Goal: Task Accomplishment & Management: Complete application form

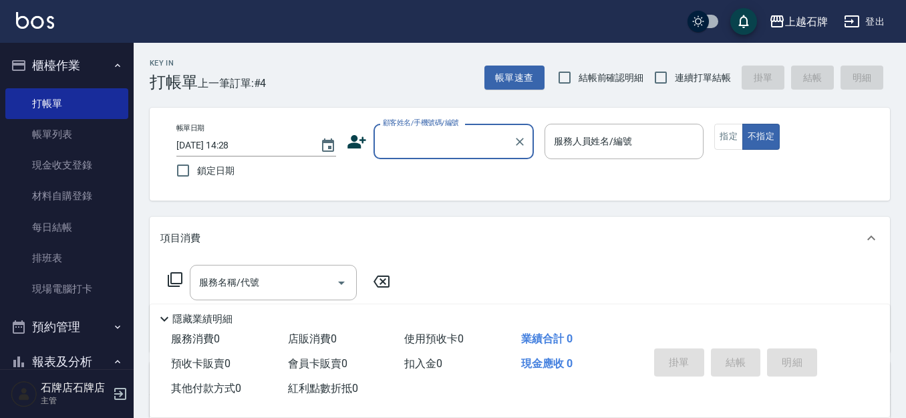
click at [358, 144] on icon at bounding box center [357, 141] width 19 height 13
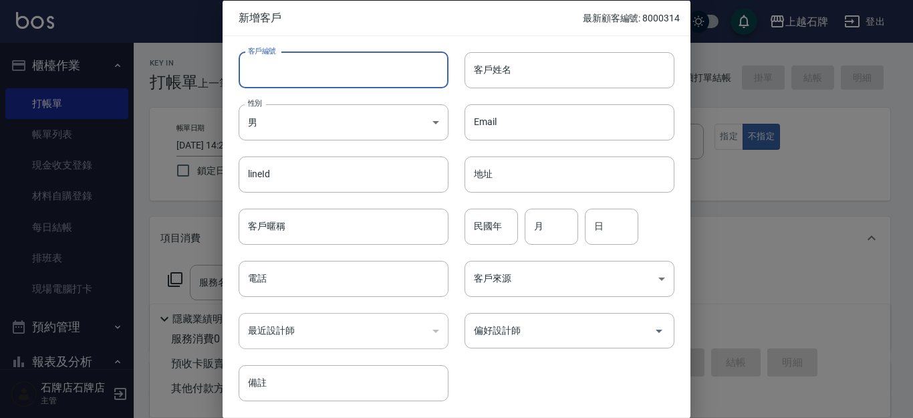
click at [360, 81] on input "客戶編號" at bounding box center [344, 69] width 210 height 36
type input "8329"
click at [325, 142] on div "lineId lineId" at bounding box center [336, 166] width 226 height 52
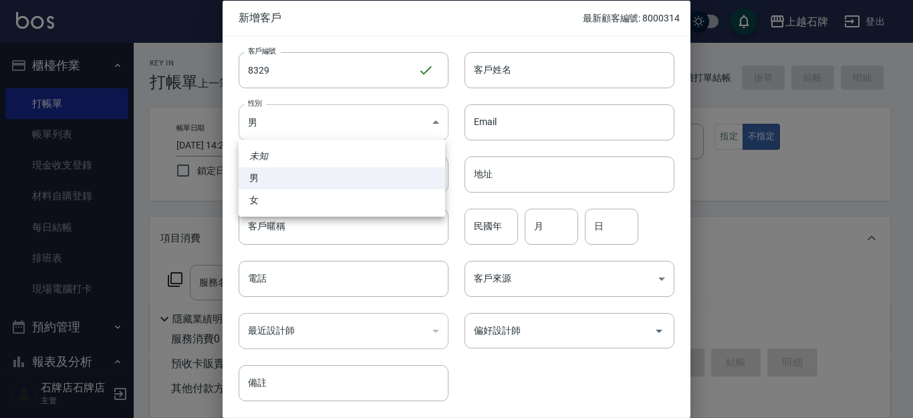
drag, startPoint x: 330, startPoint y: 128, endPoint x: 444, endPoint y: 184, distance: 127.0
click at [336, 128] on body "上越石牌 登出 櫃檯作業 打帳單 帳單列表 現金收支登錄 材料自購登錄 每日結帳 排班表 現場電腦打卡 預約管理 預約管理 單日預約紀錄 單週預約紀錄 報表及…" at bounding box center [456, 325] width 913 height 651
click at [400, 198] on li "女" at bounding box center [342, 200] width 207 height 22
type input "[DEMOGRAPHIC_DATA]"
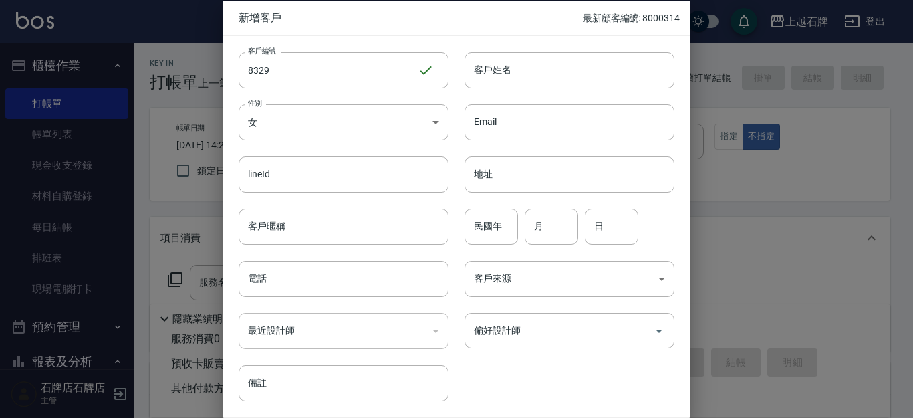
drag, startPoint x: 487, startPoint y: 73, endPoint x: 516, endPoint y: 86, distance: 32.3
click at [487, 73] on input "客戶姓名" at bounding box center [569, 69] width 210 height 36
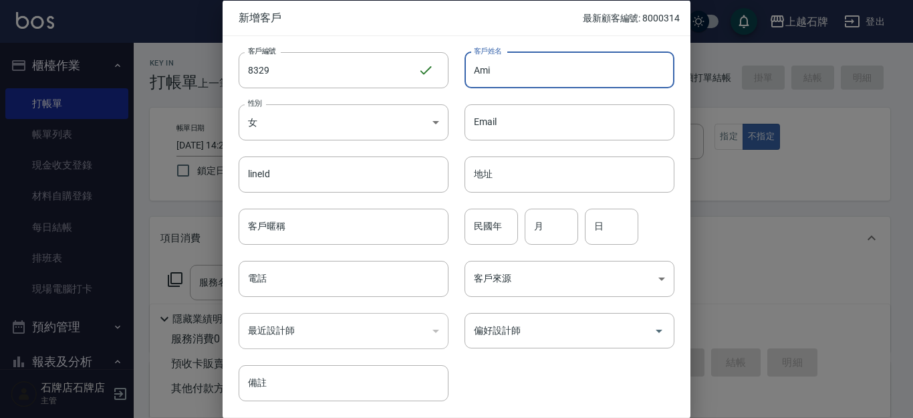
type input "Ami"
click at [482, 221] on input "民國年" at bounding box center [490, 226] width 53 height 36
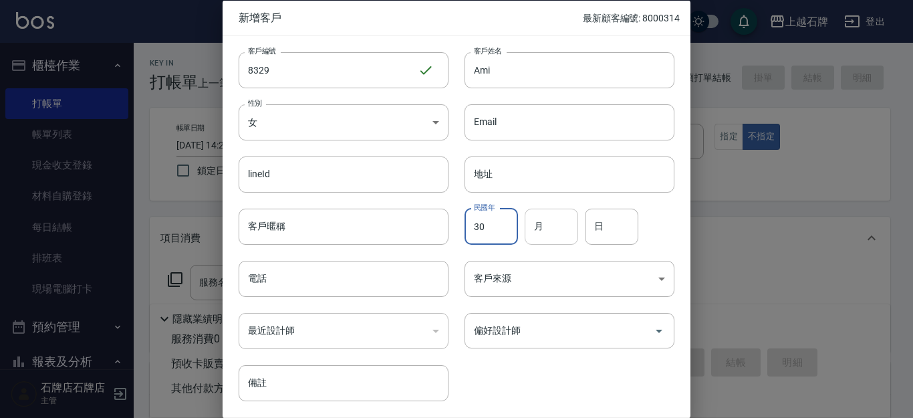
click at [530, 215] on input "月" at bounding box center [551, 226] width 53 height 36
click at [487, 223] on input "30" at bounding box center [490, 226] width 53 height 36
type input "3"
type input "84"
click at [555, 240] on input "月" at bounding box center [551, 226] width 53 height 36
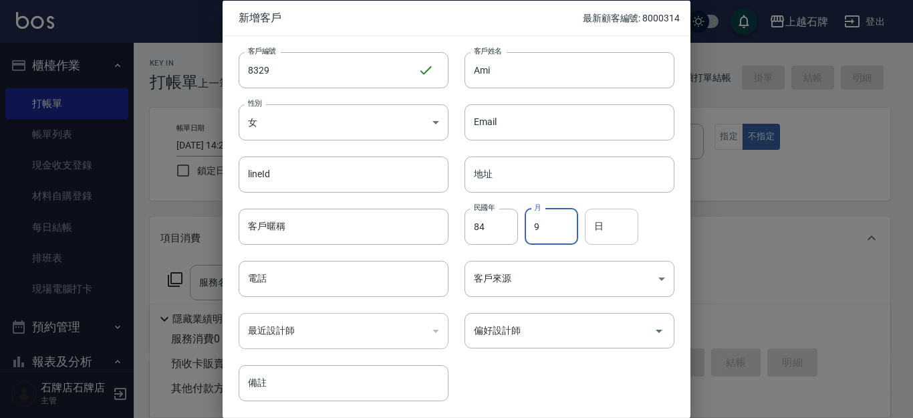
type input "9"
click at [632, 237] on input "日" at bounding box center [611, 226] width 53 height 36
type input "2"
click at [401, 274] on input "電話" at bounding box center [344, 279] width 210 height 36
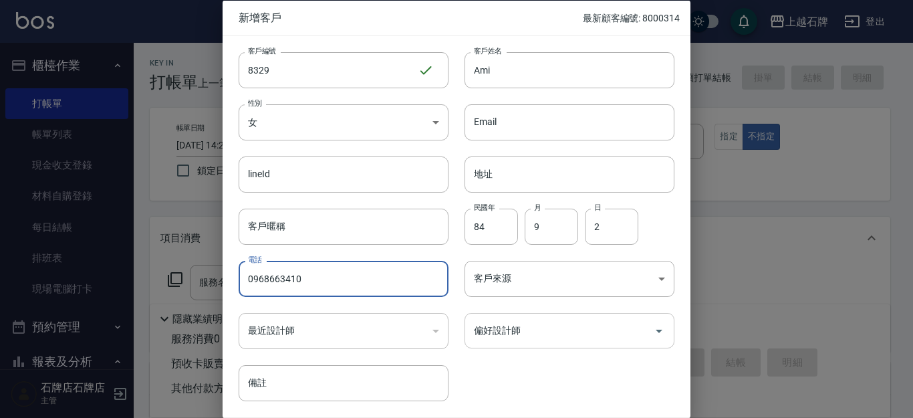
type input "0968663410"
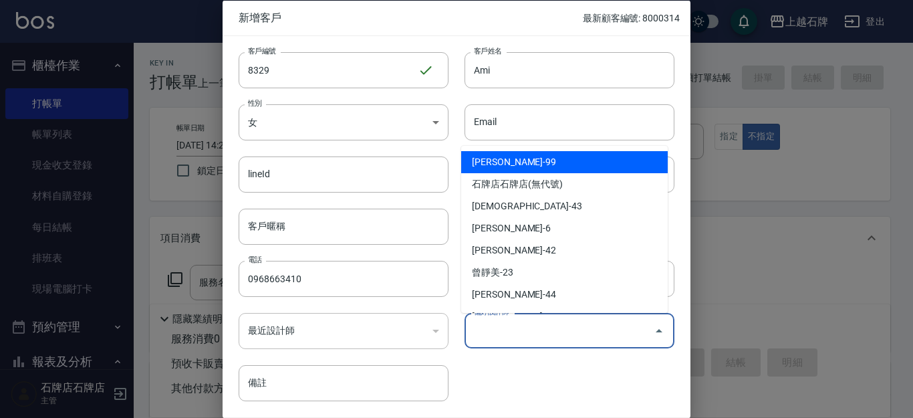
click at [521, 337] on input "偏好設計師" at bounding box center [560, 330] width 178 height 23
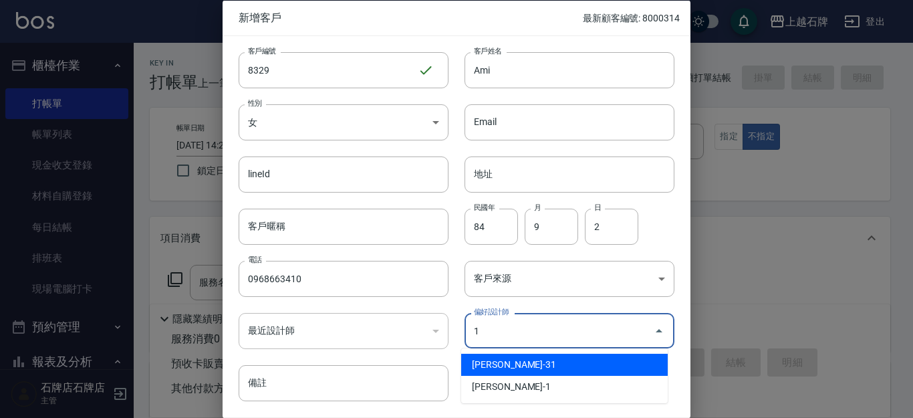
click at [553, 381] on li "[PERSON_NAME]-1" at bounding box center [564, 387] width 207 height 22
type input "陳明鴻"
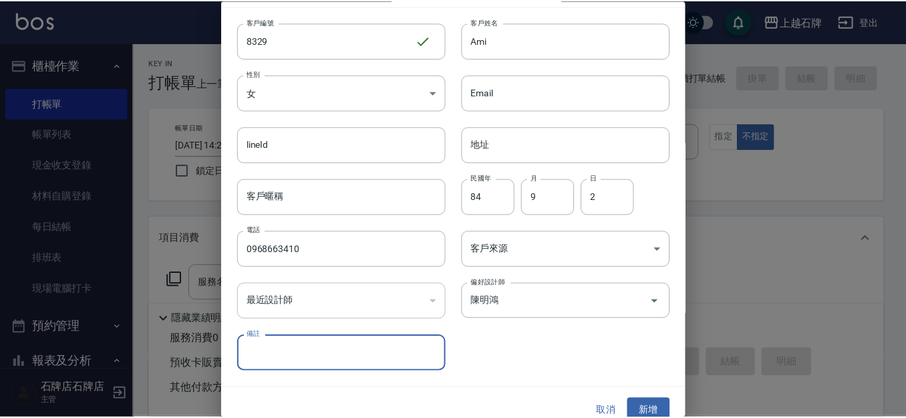
scroll to position [45, 0]
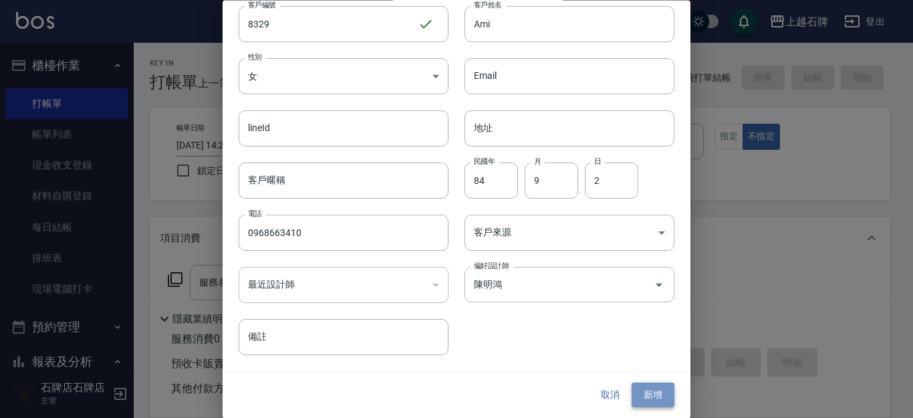
click at [634, 383] on button "新增" at bounding box center [653, 395] width 43 height 25
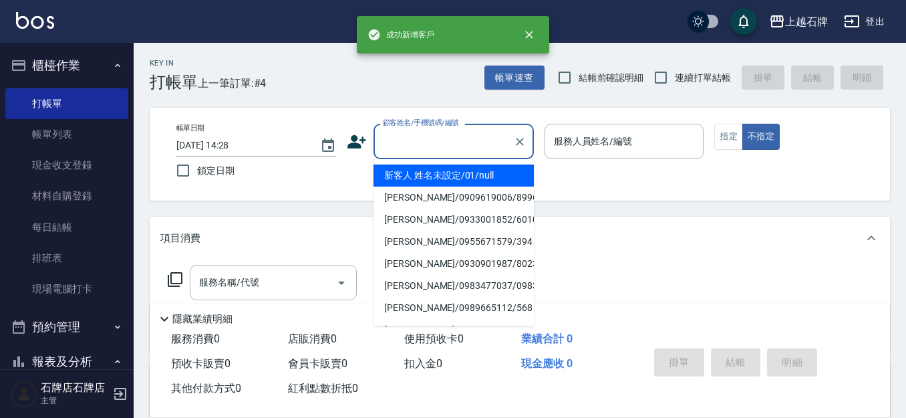
click at [501, 143] on input "顧客姓名/手機號碼/編號" at bounding box center [444, 141] width 128 height 23
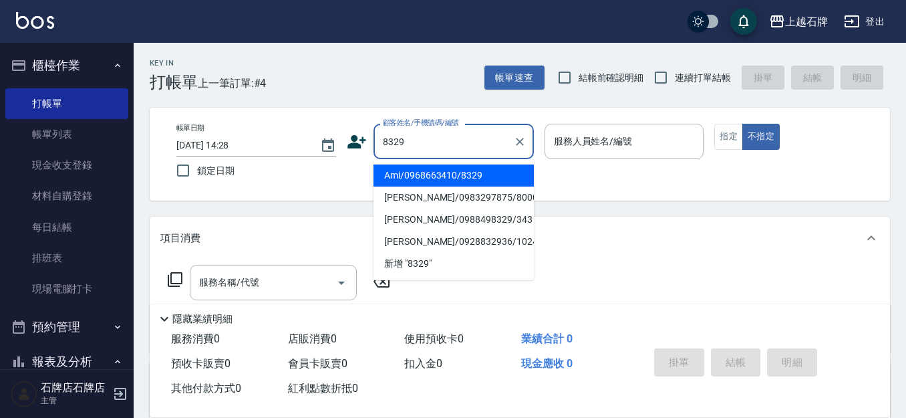
click at [438, 175] on li "Ami/0968663410/8329" at bounding box center [454, 175] width 160 height 22
type input "Ami/0968663410/8329"
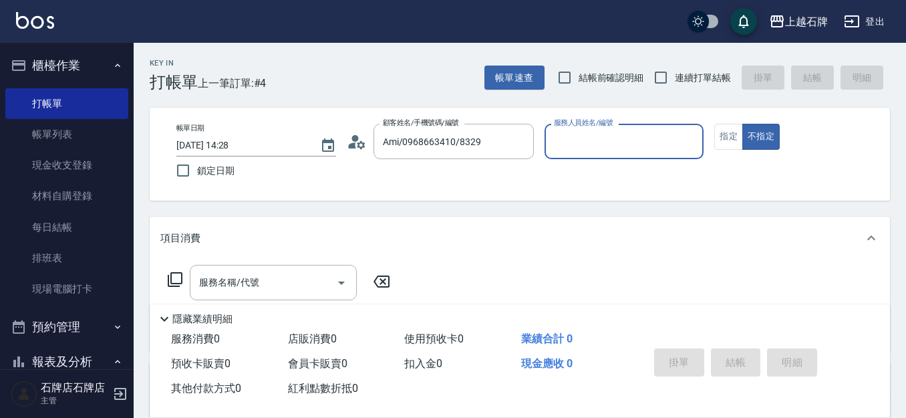
type input "Jk-1"
click at [733, 127] on button "指定" at bounding box center [728, 137] width 29 height 26
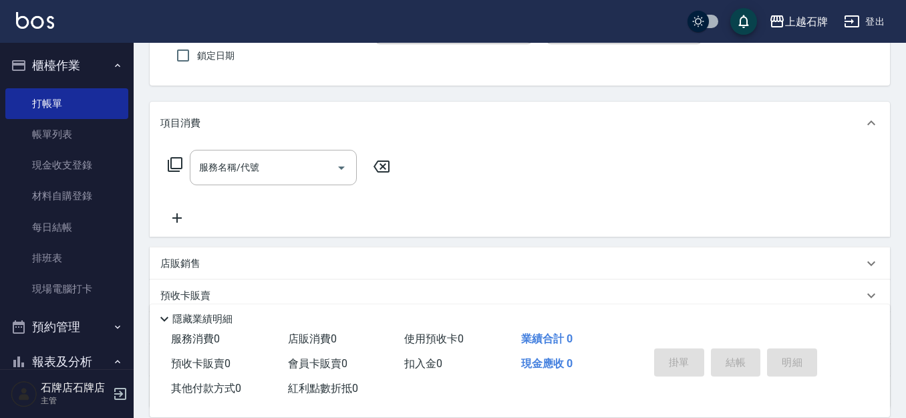
scroll to position [134, 0]
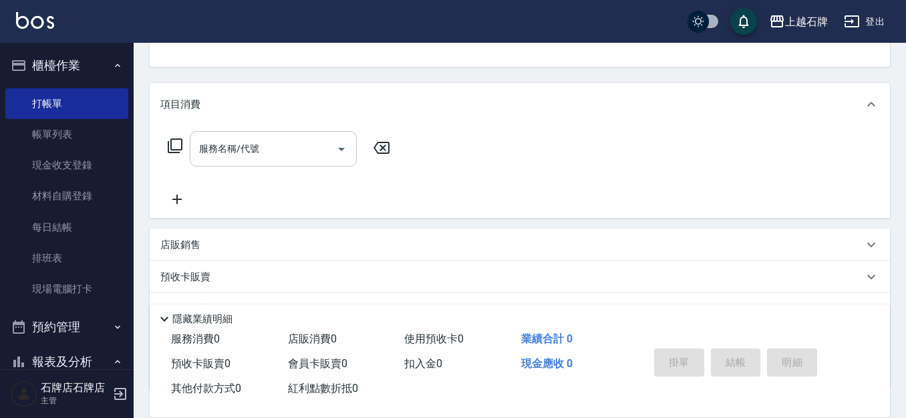
click at [236, 138] on input "服務名稱/代號" at bounding box center [263, 148] width 135 height 23
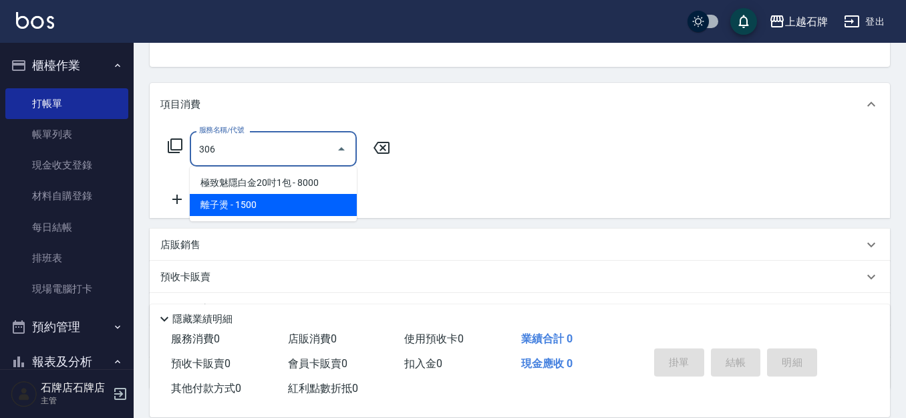
click at [354, 208] on span "離子燙 - 1500" at bounding box center [273, 205] width 167 height 22
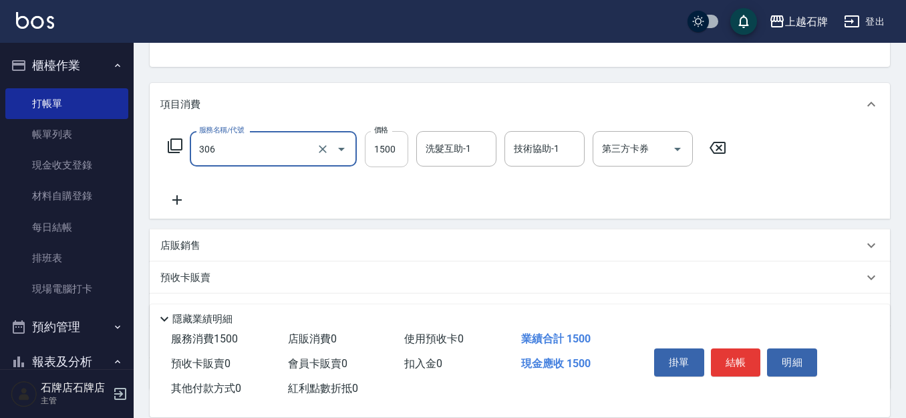
click at [379, 154] on input "1500" at bounding box center [386, 149] width 43 height 36
type input "離子燙(306)"
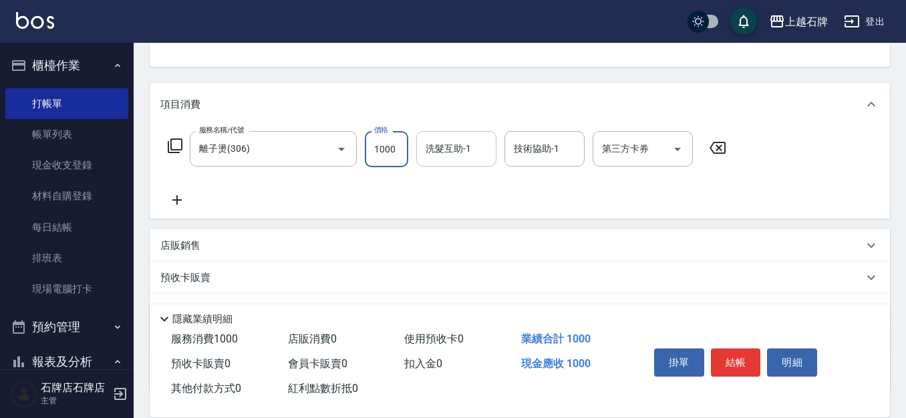
type input "1000"
click at [462, 151] on div "洗髮互助-1 洗髮互助-1" at bounding box center [456, 148] width 80 height 35
type input "[PERSON_NAME]-20"
click at [718, 147] on icon at bounding box center [718, 148] width 16 height 12
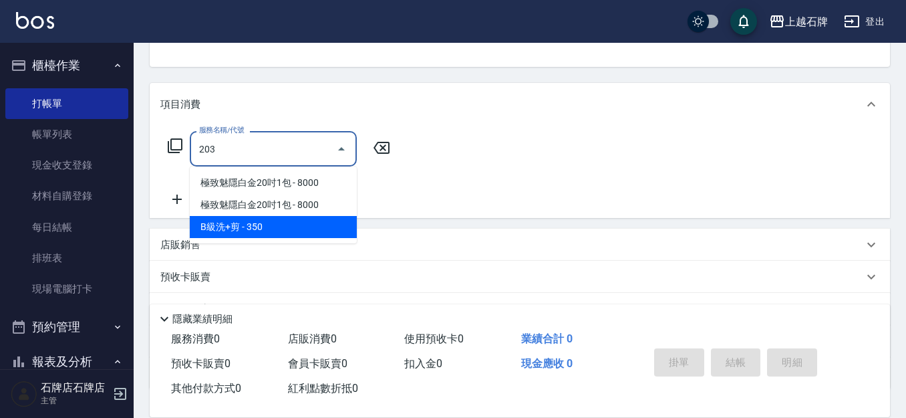
type input "203"
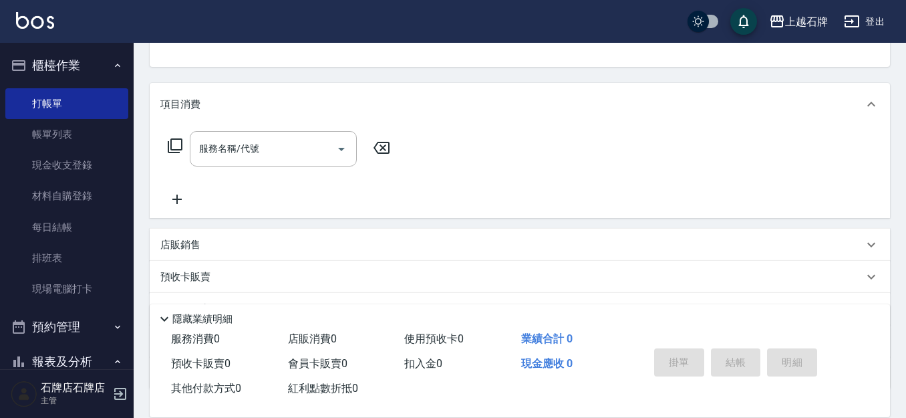
click at [357, 226] on div "項目消費 服務名稱/代號 服務名稱/代號 店販銷售 服務人員姓名/編號 服務人員姓名/編號 商品代號/名稱 商品代號/名稱 預收卡販賣 卡券名稱/代號 卡券名…" at bounding box center [520, 236] width 741 height 306
click at [275, 137] on input "服務名稱/代號" at bounding box center [263, 148] width 135 height 23
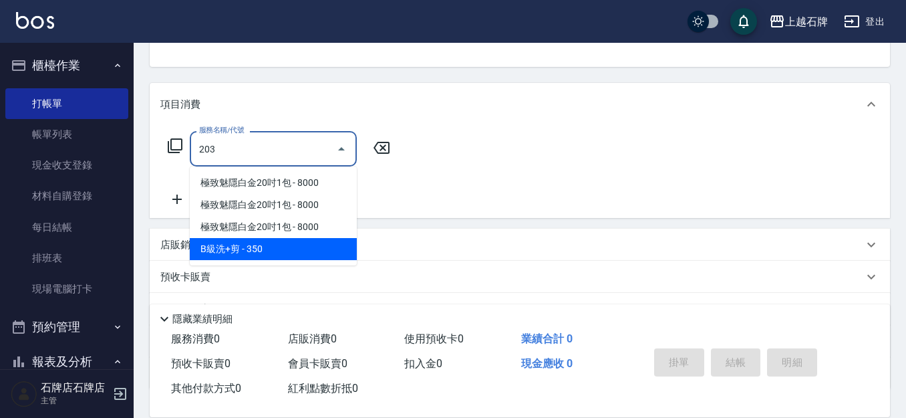
drag, startPoint x: 326, startPoint y: 253, endPoint x: 355, endPoint y: 156, distance: 101.1
click at [328, 253] on span "B級洗+剪 - 350" at bounding box center [273, 249] width 167 height 22
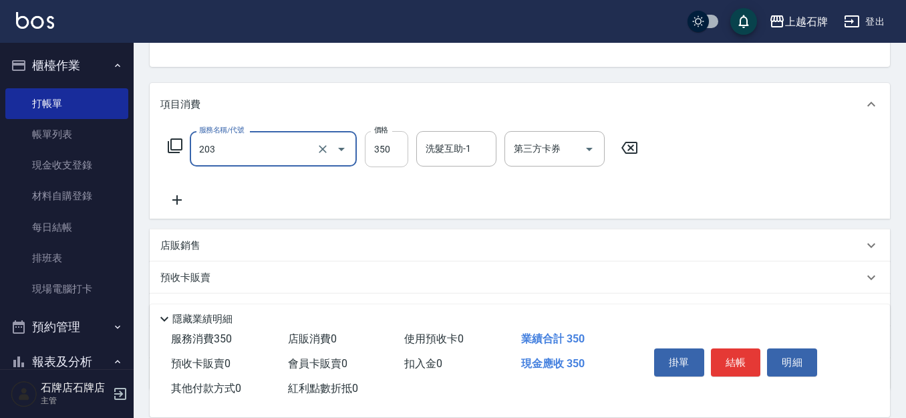
type input "B級洗+剪(203)"
click at [368, 151] on input "350" at bounding box center [386, 149] width 43 height 36
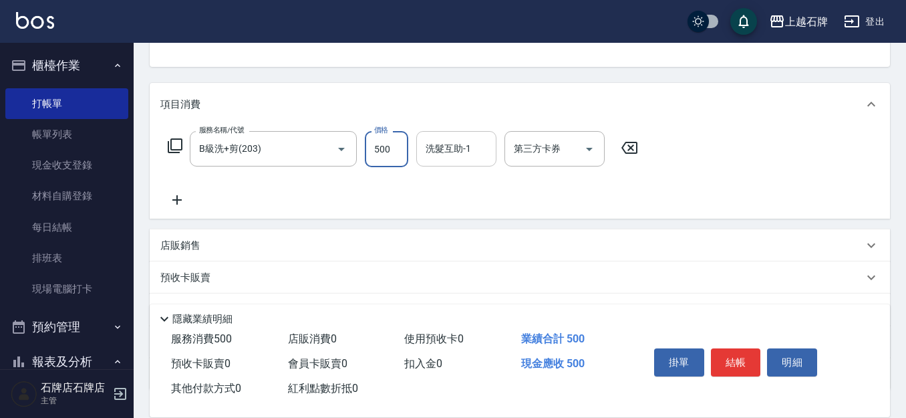
type input "500"
click at [448, 159] on input "洗髮互助-1" at bounding box center [456, 148] width 68 height 23
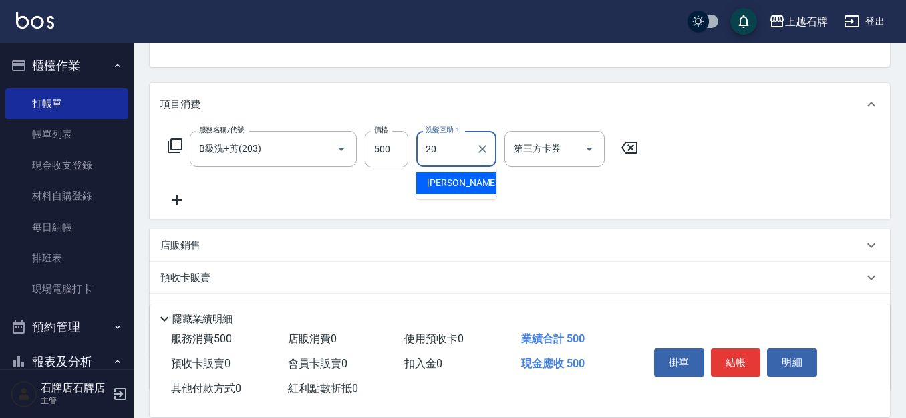
click at [450, 181] on span "[PERSON_NAME] -20" at bounding box center [469, 183] width 84 height 14
type input "[PERSON_NAME]-20"
click at [182, 196] on icon at bounding box center [176, 200] width 33 height 16
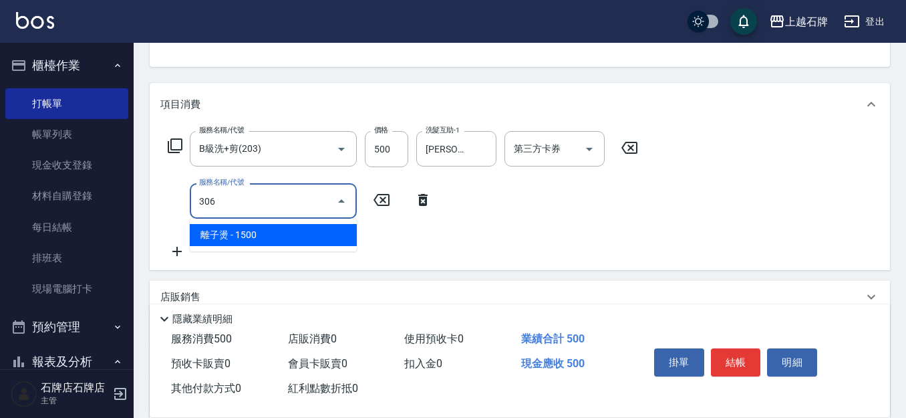
click at [298, 232] on span "離子燙 - 1500" at bounding box center [273, 235] width 167 height 22
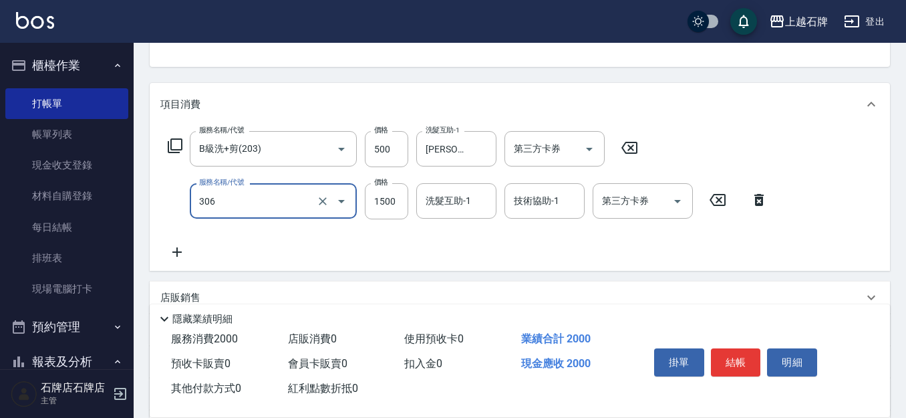
type input "離子燙(306)"
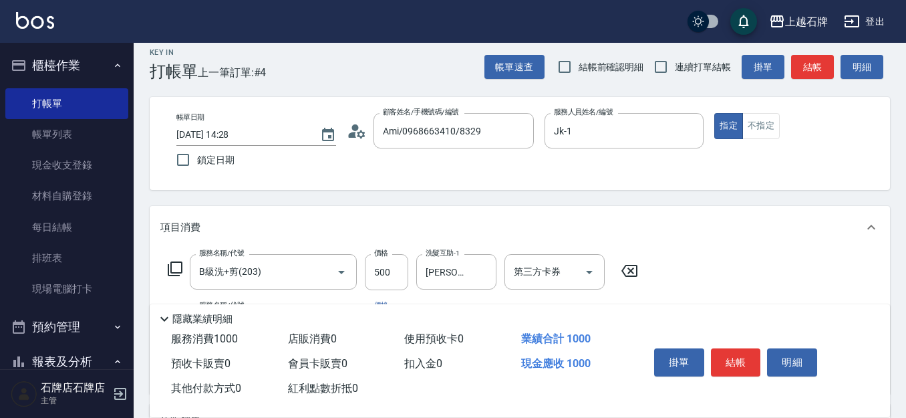
scroll to position [0, 0]
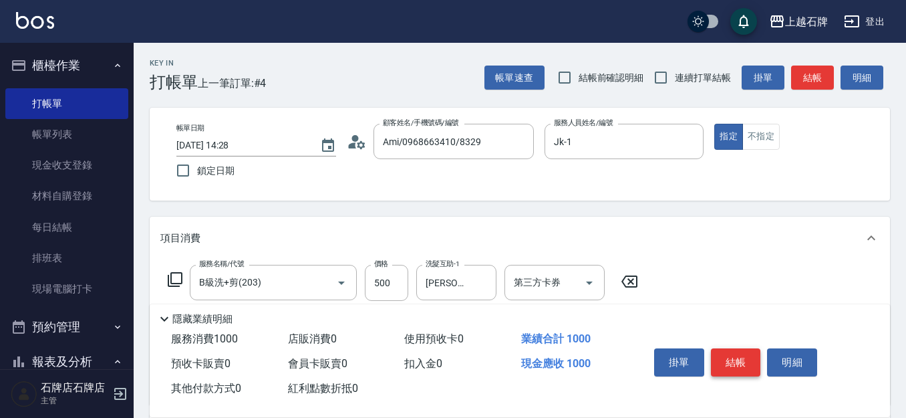
type input "500"
drag, startPoint x: 723, startPoint y: 350, endPoint x: 716, endPoint y: 351, distance: 6.8
click at [722, 350] on button "結帳" at bounding box center [736, 362] width 50 height 28
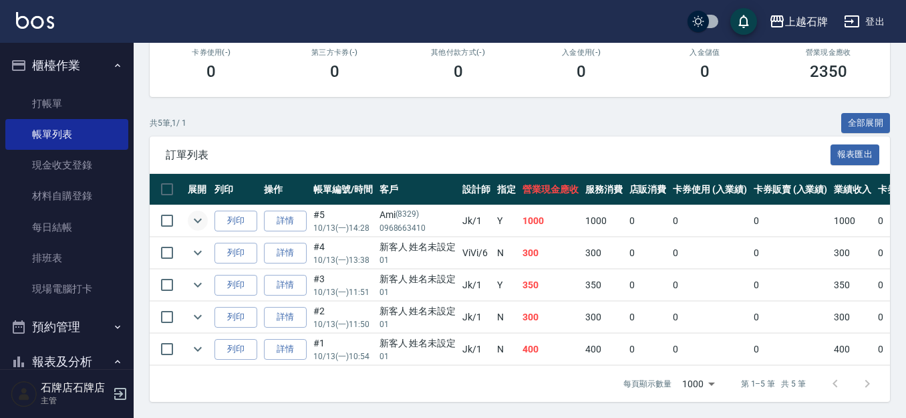
scroll to position [251, 0]
click at [292, 211] on link "詳情" at bounding box center [285, 221] width 43 height 21
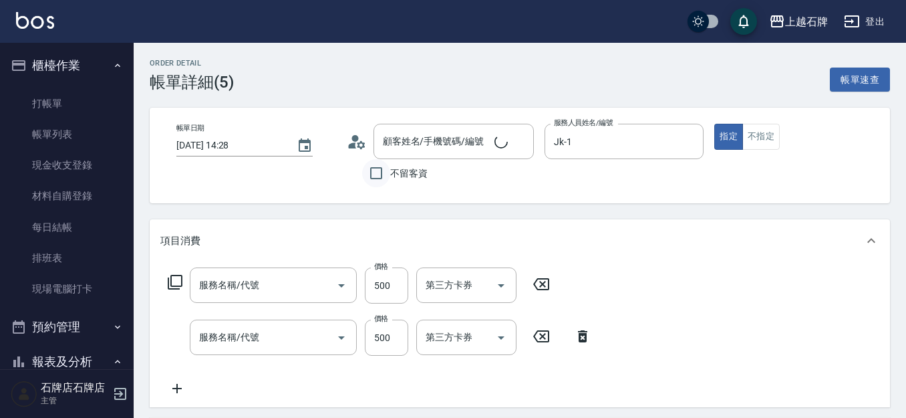
type input "[DATE] 14:28"
type input "Jk-1"
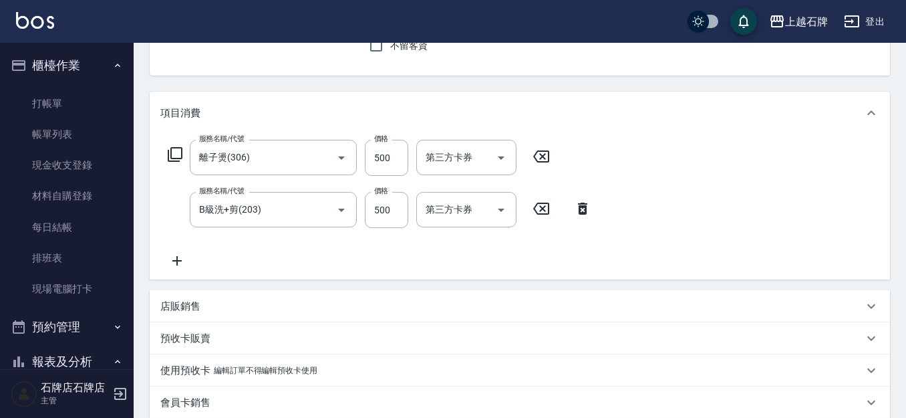
type input "離子燙(306)"
type input "B級洗+剪(203)"
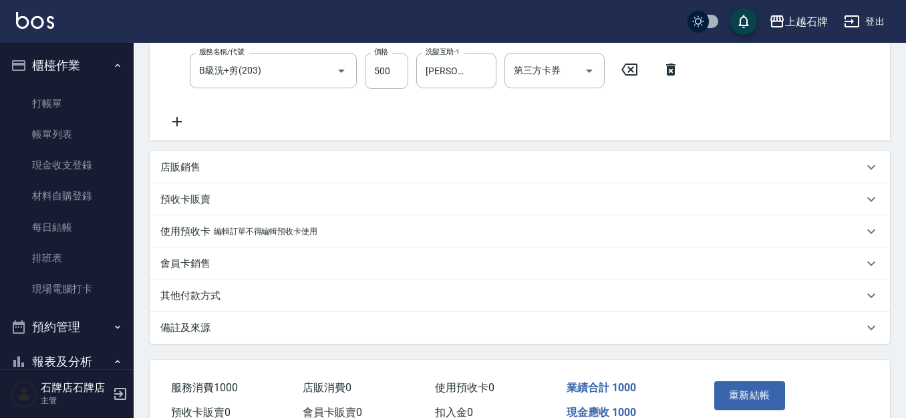
type input "Ami/0968663410/8329"
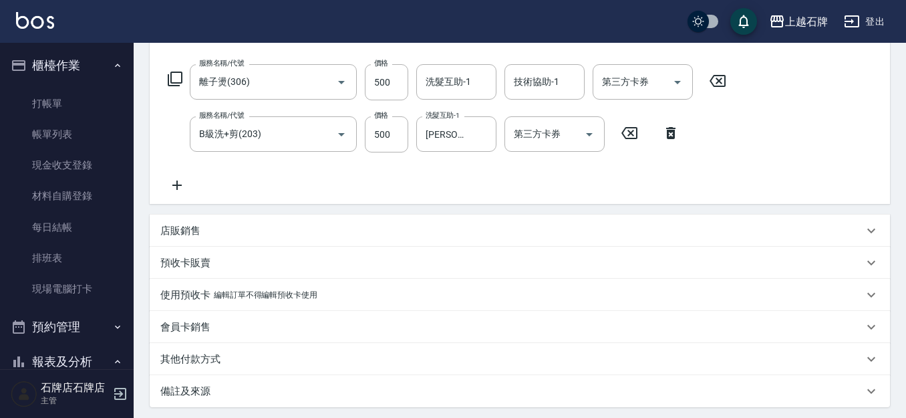
scroll to position [134, 0]
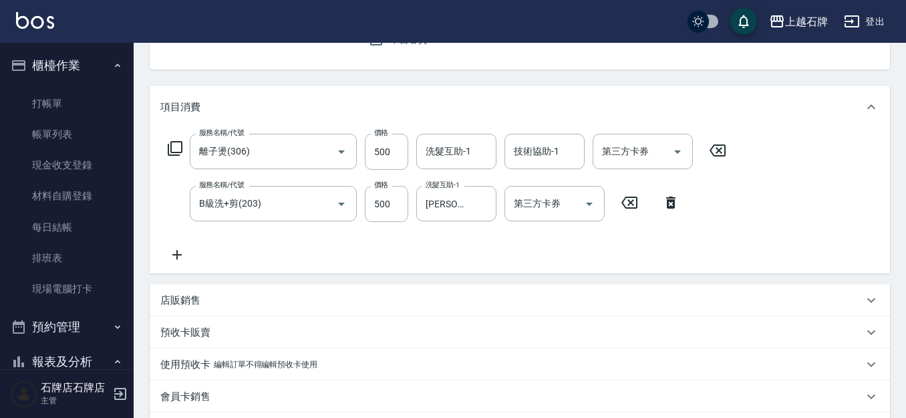
click at [180, 254] on icon at bounding box center [176, 255] width 33 height 16
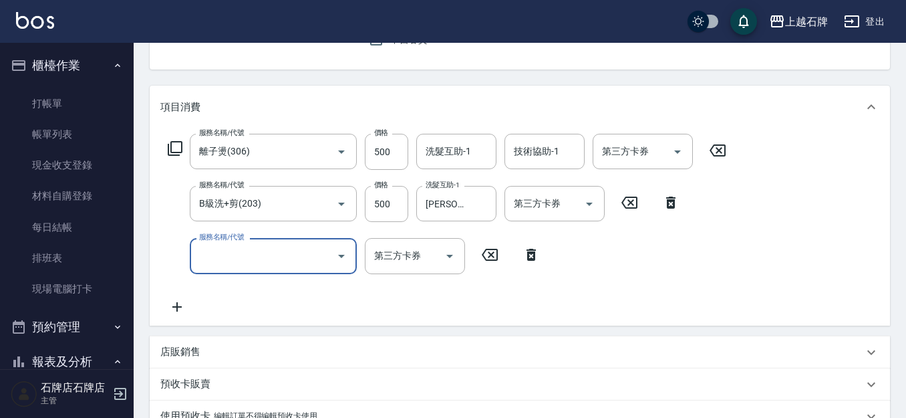
click at [221, 261] on input "服務名稱/代號" at bounding box center [263, 255] width 135 height 23
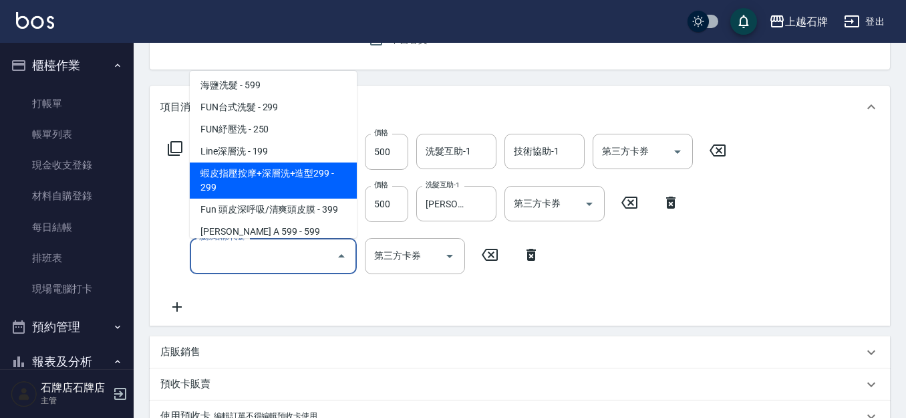
scroll to position [267, 0]
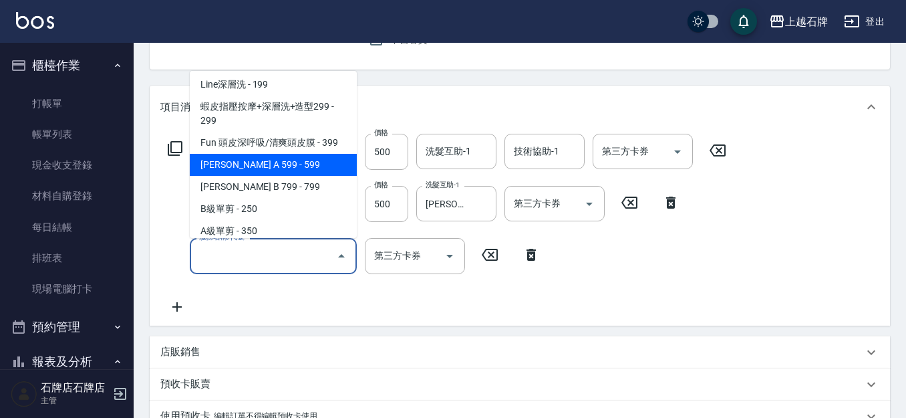
click at [279, 175] on span "[PERSON_NAME] A 599 - 599" at bounding box center [273, 165] width 167 height 22
type input "[PERSON_NAME] A 599(118)"
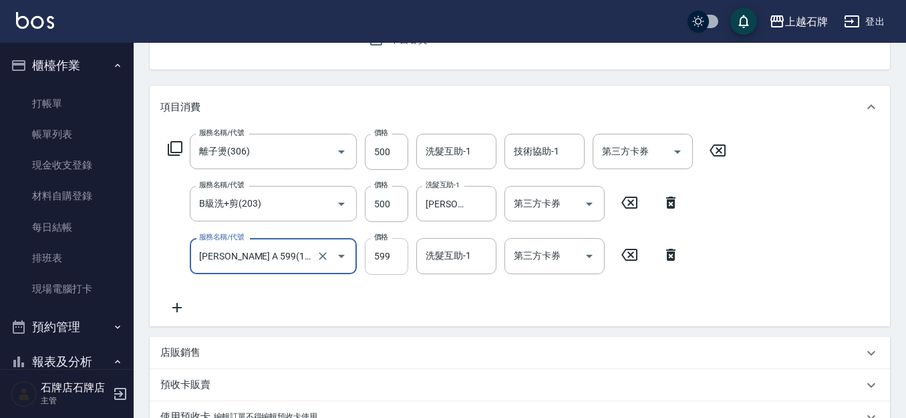
click at [381, 263] on input "599" at bounding box center [386, 256] width 43 height 36
type input "699"
click at [460, 260] on div "洗髮互助-1 洗髮互助-1" at bounding box center [456, 255] width 80 height 35
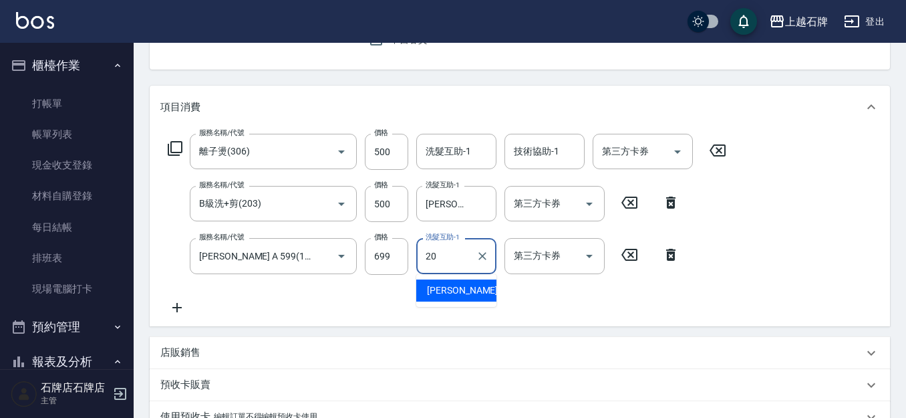
click at [448, 290] on span "[PERSON_NAME] -20" at bounding box center [469, 290] width 84 height 14
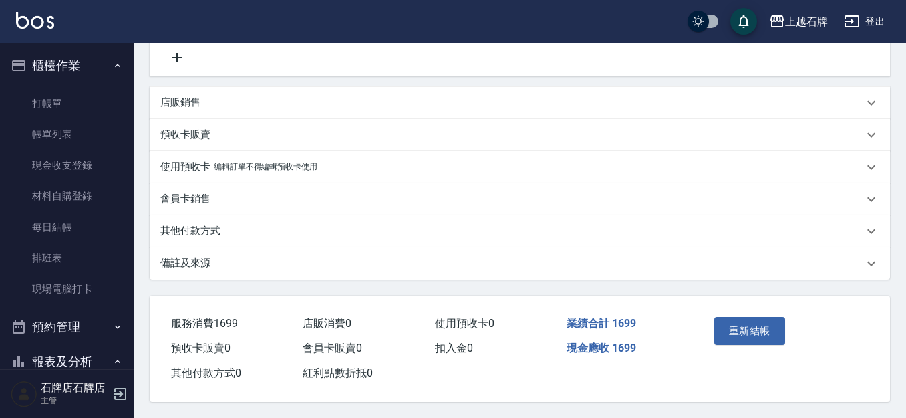
scroll to position [390, 0]
type input "[PERSON_NAME]-20"
click at [733, 317] on button "重新結帳" at bounding box center [749, 331] width 71 height 28
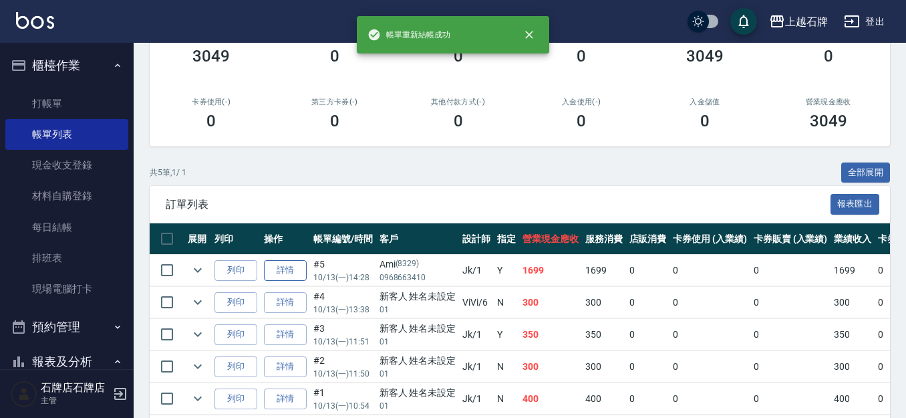
scroll to position [201, 0]
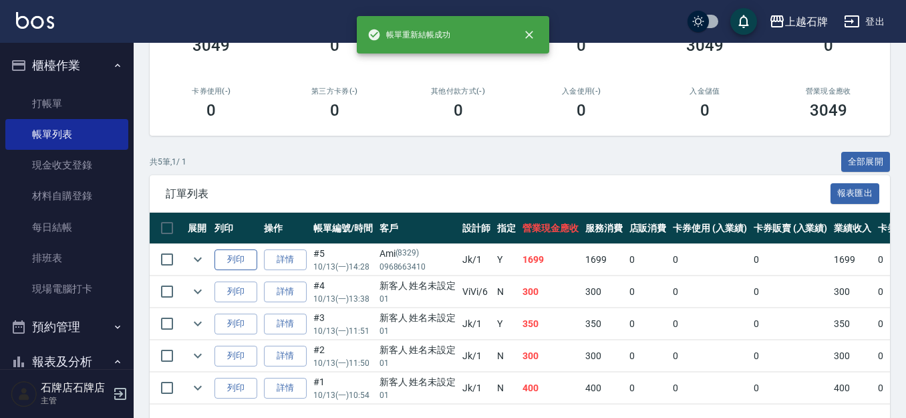
click at [247, 263] on button "列印" at bounding box center [236, 259] width 43 height 21
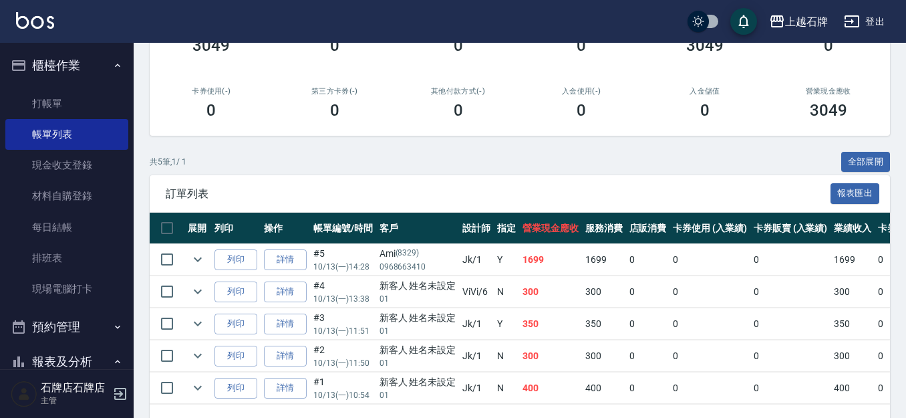
click at [430, 152] on div "共 5 筆, 1 / 1 全部展開" at bounding box center [520, 162] width 741 height 21
click at [89, 108] on link "打帳單" at bounding box center [66, 103] width 123 height 31
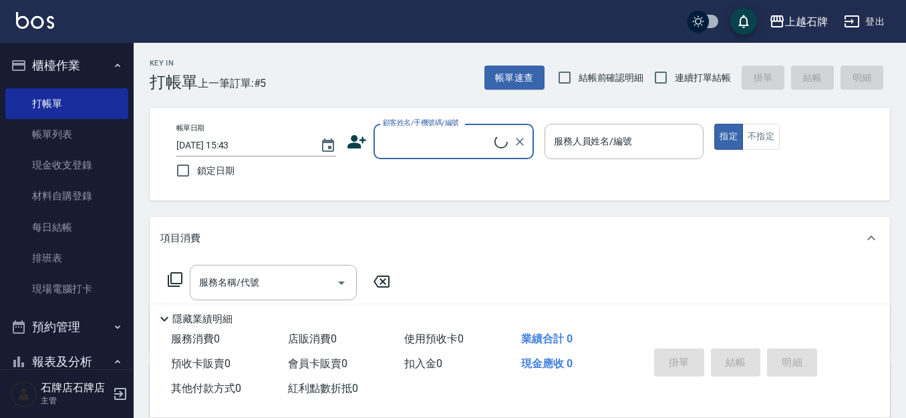
click at [458, 146] on input "顧客姓名/手機號碼/編號" at bounding box center [437, 141] width 115 height 23
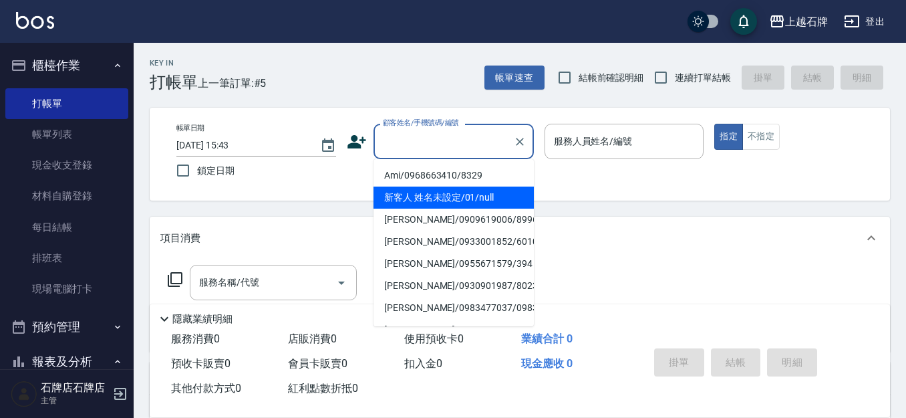
click at [474, 190] on li "新客人 姓名未設定/01/null" at bounding box center [454, 197] width 160 height 22
type input "新客人 姓名未設定/01/null"
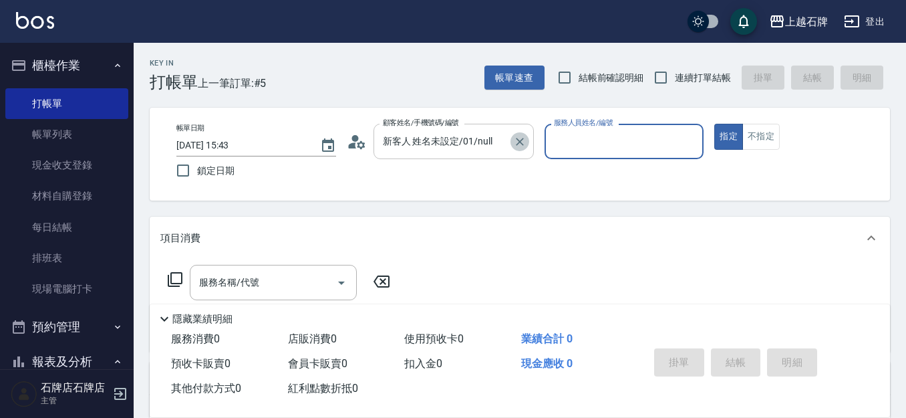
click at [519, 135] on icon "Clear" at bounding box center [519, 141] width 13 height 13
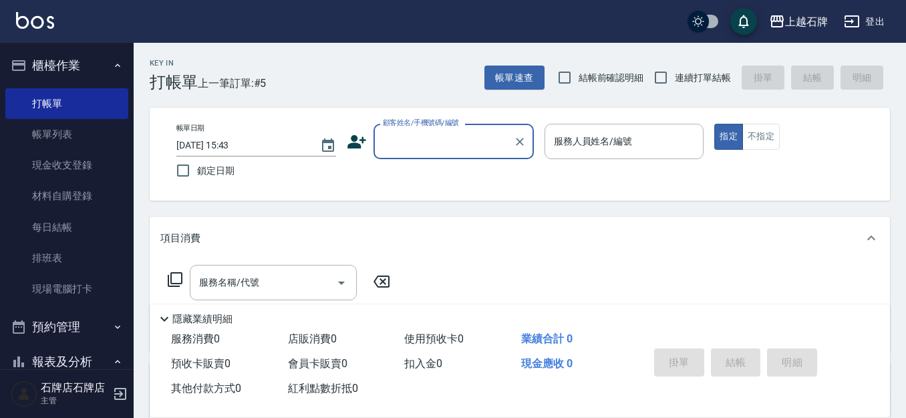
click at [486, 132] on input "顧客姓名/手機號碼/編號" at bounding box center [444, 141] width 128 height 23
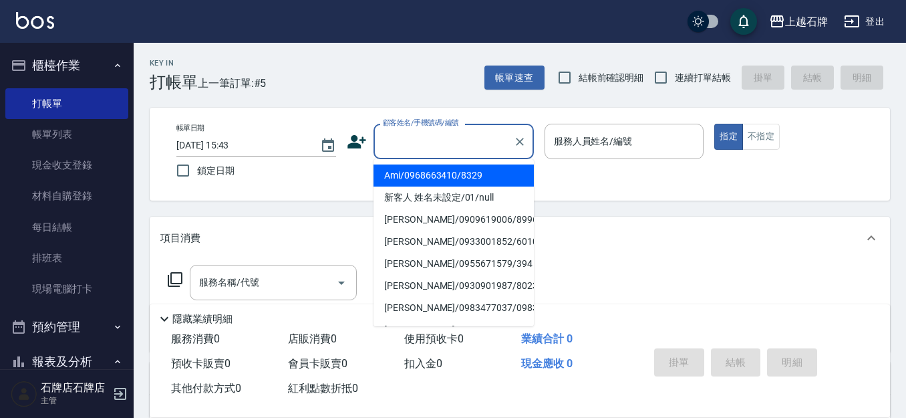
click at [479, 170] on li "Ami/0968663410/8329" at bounding box center [454, 175] width 160 height 22
type input "Ami/0968663410/8329"
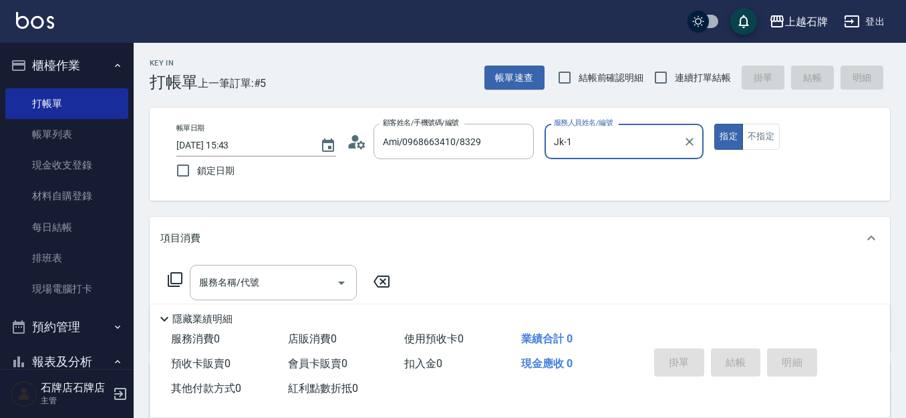
type input "Jk-1"
click at [281, 275] on input "服務名稱/代號" at bounding box center [263, 282] width 135 height 23
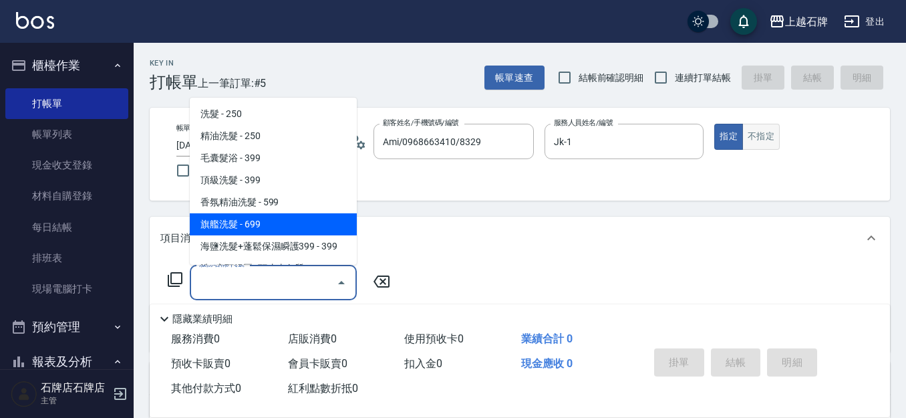
click at [764, 134] on button "不指定" at bounding box center [761, 137] width 37 height 26
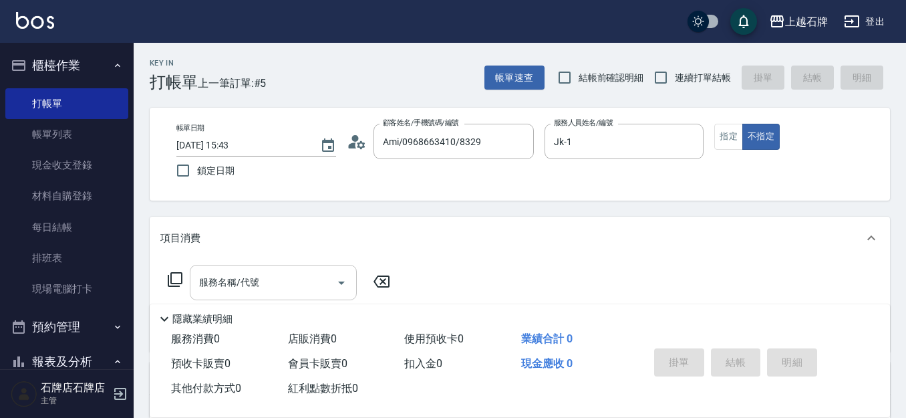
click at [311, 288] on input "服務名稱/代號" at bounding box center [263, 282] width 135 height 23
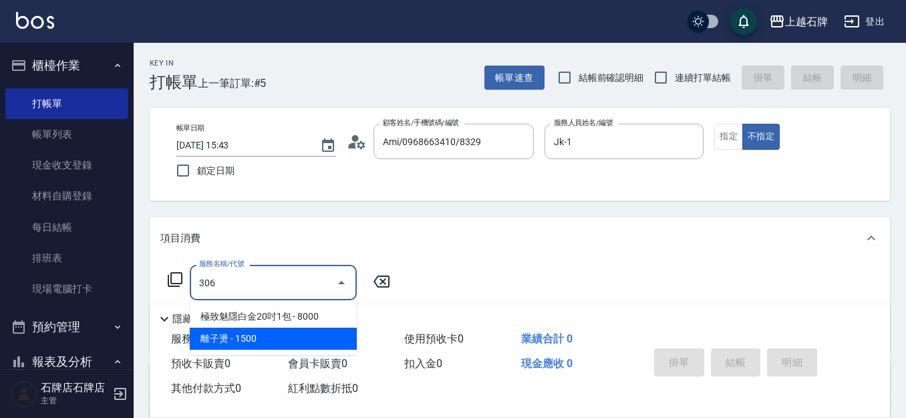
click at [308, 344] on span "離子燙 - 1500" at bounding box center [273, 338] width 167 height 22
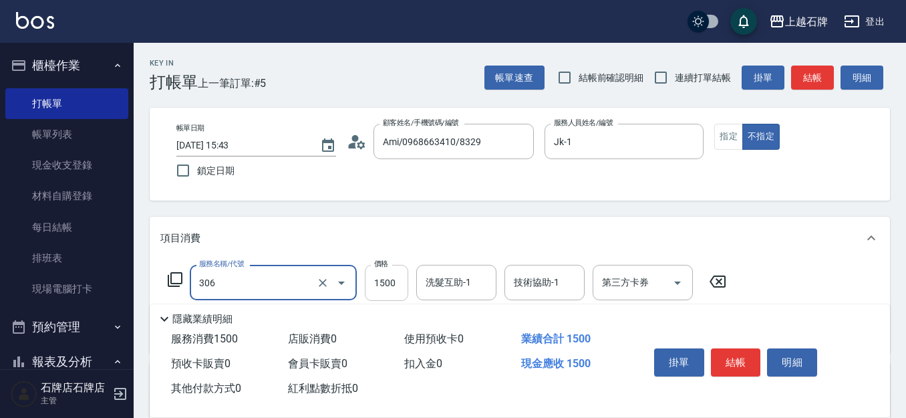
type input "離子燙(306)"
click at [383, 285] on input "1500" at bounding box center [386, 283] width 43 height 36
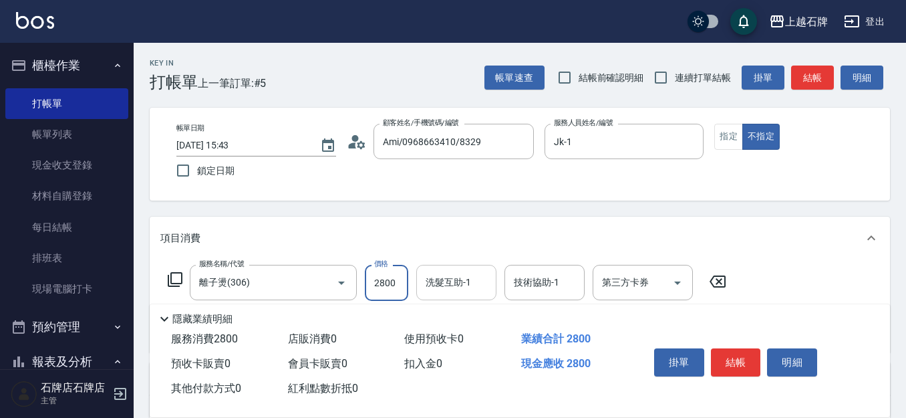
type input "2800"
click at [454, 286] on div "洗髮互助-1 洗髮互助-1" at bounding box center [456, 282] width 80 height 35
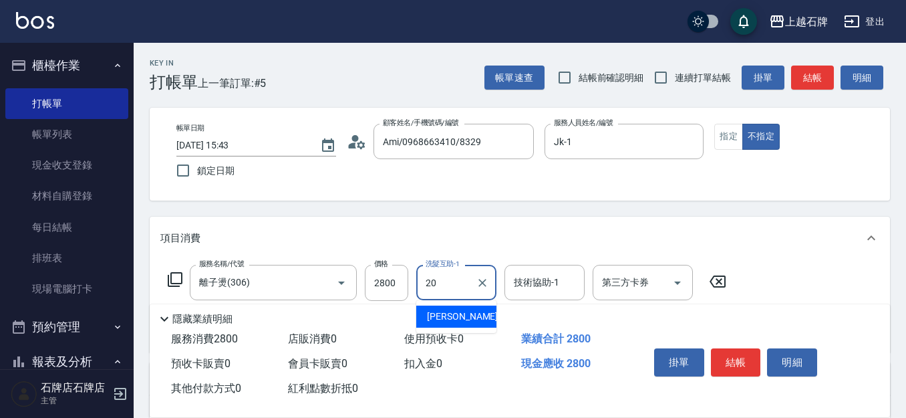
click at [457, 307] on div "[PERSON_NAME] -20" at bounding box center [456, 316] width 80 height 22
click at [581, 287] on div "技術協助-1" at bounding box center [545, 282] width 80 height 35
type input "[PERSON_NAME]-20"
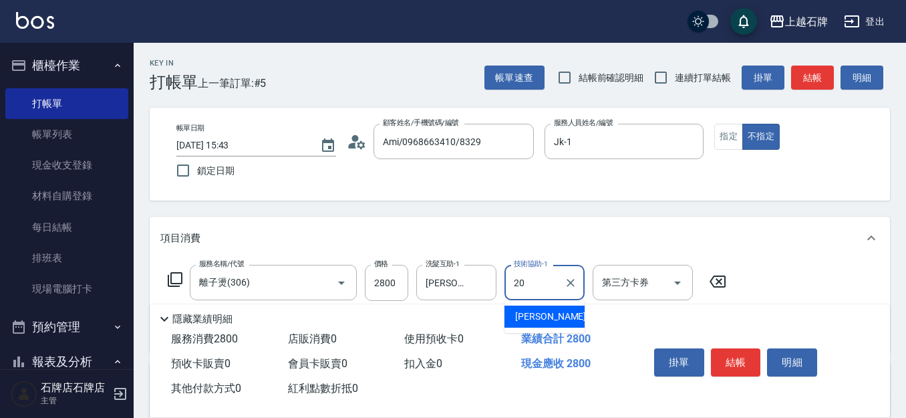
click at [570, 309] on div "[PERSON_NAME] -20" at bounding box center [545, 316] width 80 height 22
type input "[PERSON_NAME]-20"
click at [737, 348] on button "結帳" at bounding box center [736, 362] width 50 height 28
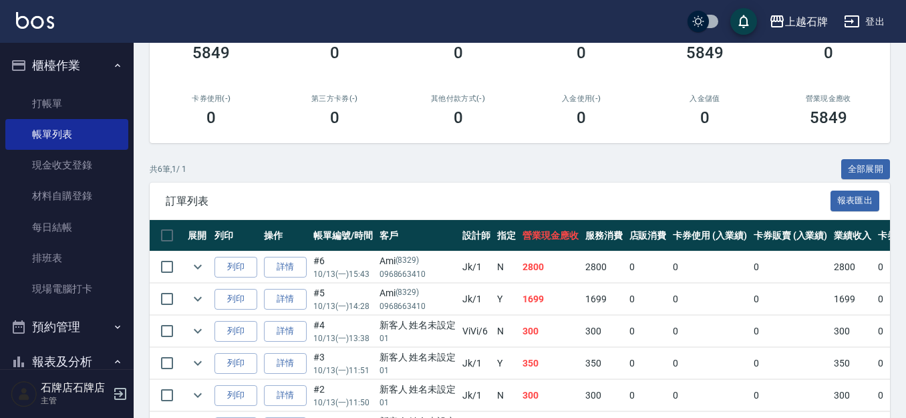
scroll to position [201, 0]
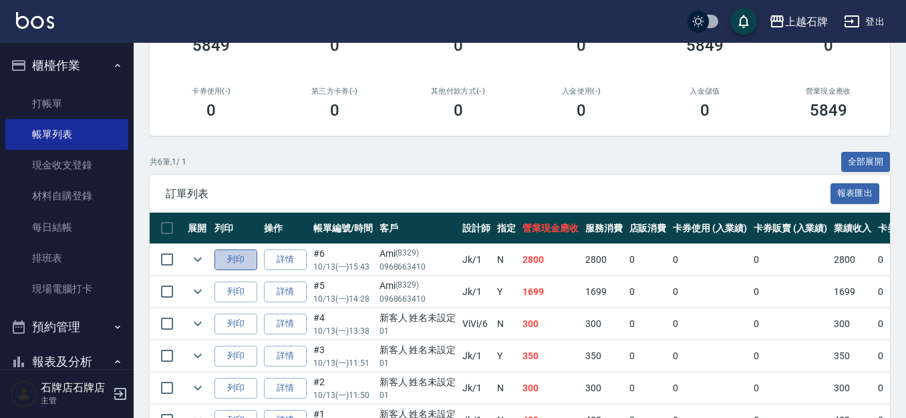
click at [228, 251] on button "列印" at bounding box center [236, 259] width 43 height 21
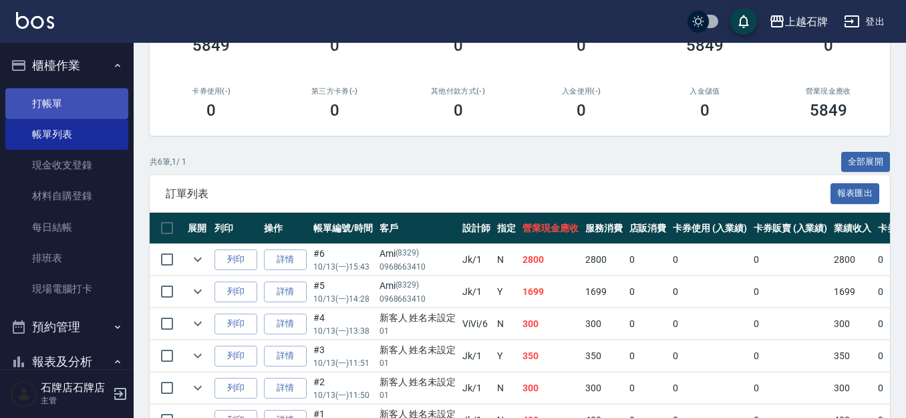
click at [86, 89] on ul "打帳單 帳單列表 現金收支登錄 材料自購登錄 每日結帳 排班表 現場電腦打卡" at bounding box center [66, 196] width 123 height 227
click at [98, 96] on link "打帳單" at bounding box center [66, 103] width 123 height 31
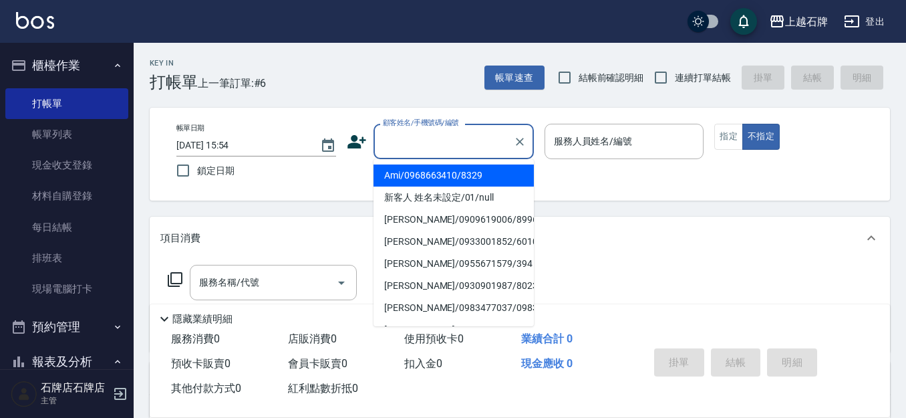
click at [483, 140] on input "顧客姓名/手機號碼/編號" at bounding box center [444, 141] width 128 height 23
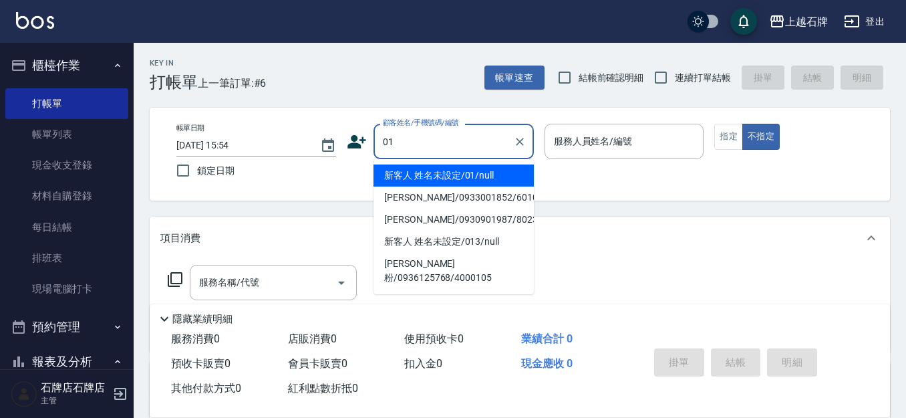
type input "01"
type input "6"
type input "新客人 姓名未設定/01/null"
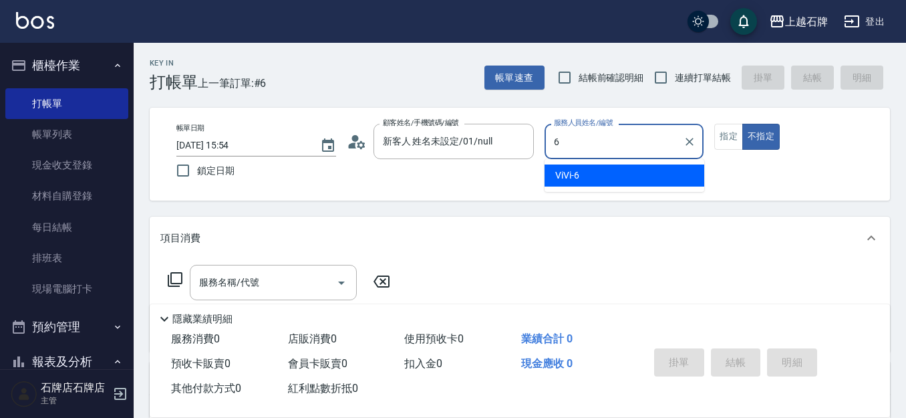
type input "ViVi-6"
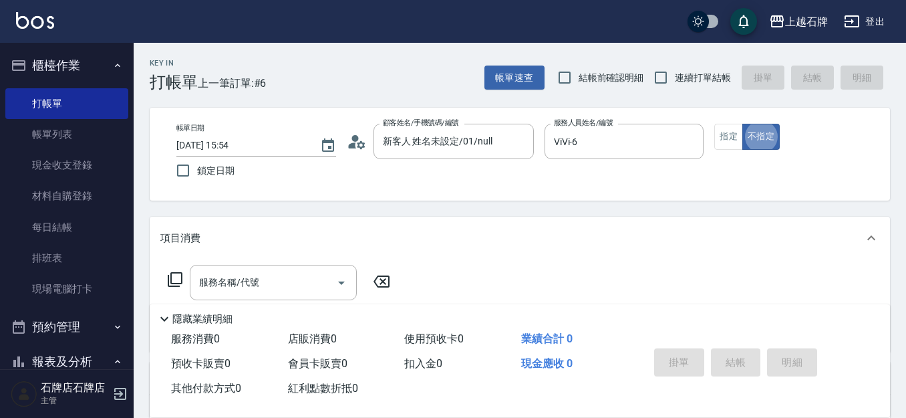
type button "false"
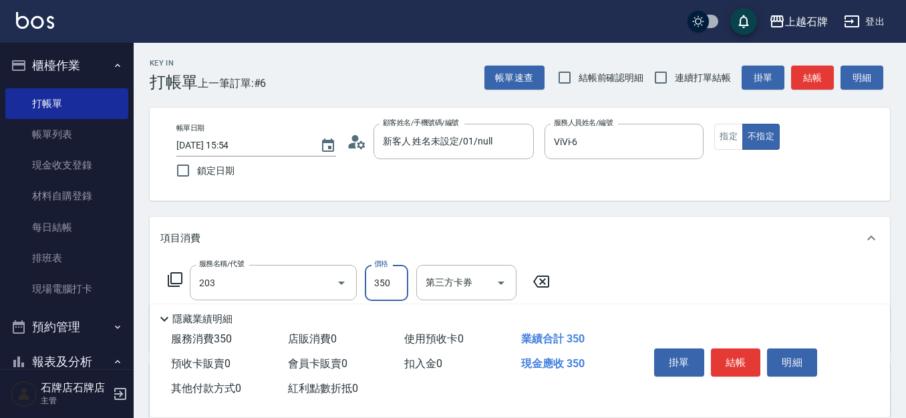
type input "B級洗+剪(203)"
type input "499"
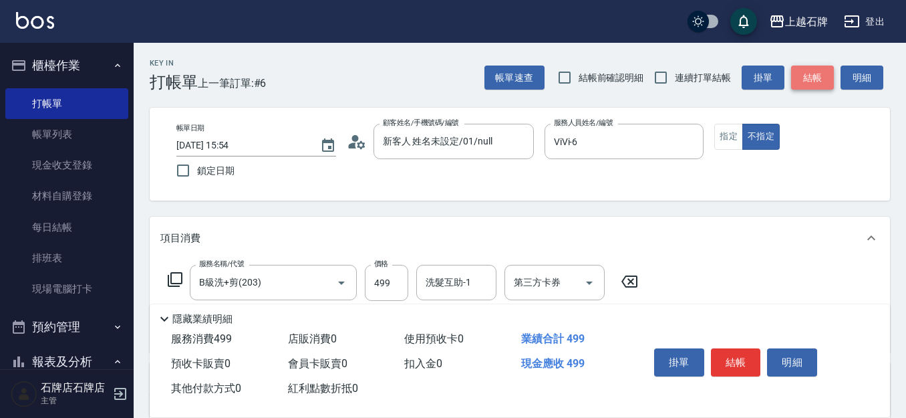
click at [821, 72] on button "結帳" at bounding box center [812, 77] width 43 height 25
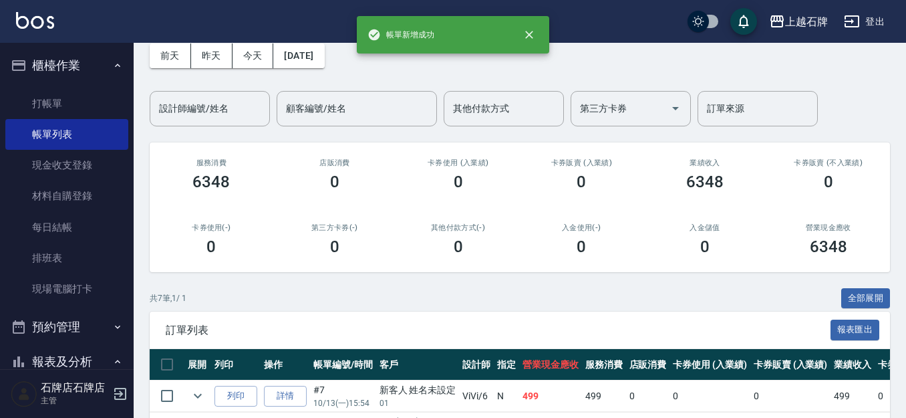
scroll to position [201, 0]
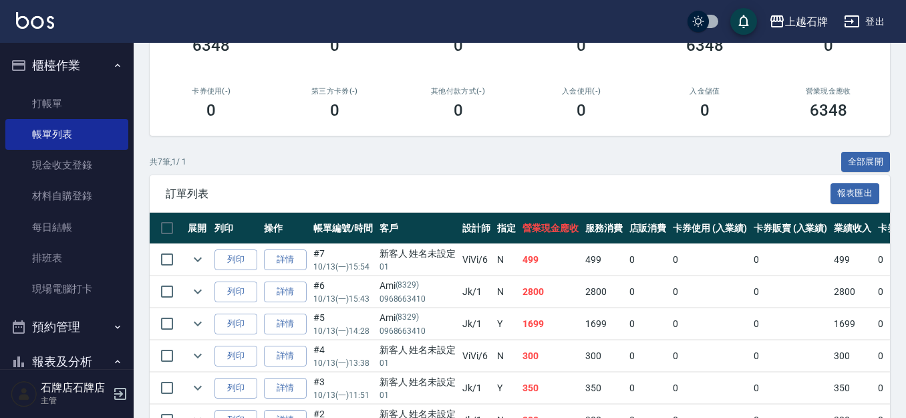
click at [235, 270] on td "列印" at bounding box center [235, 259] width 49 height 31
click at [247, 261] on button "列印" at bounding box center [236, 259] width 43 height 21
click at [56, 114] on link "打帳單" at bounding box center [66, 103] width 123 height 31
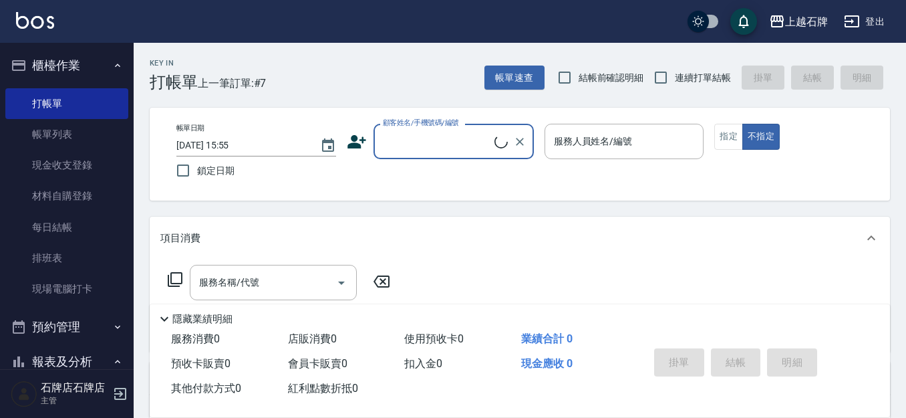
click at [447, 145] on input "顧客姓名/手機號碼/編號" at bounding box center [437, 141] width 115 height 23
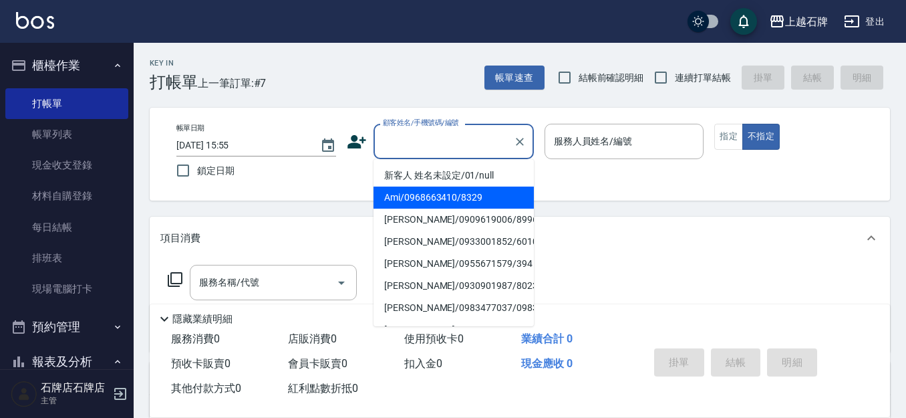
click at [495, 192] on li "Ami/0968663410/8329" at bounding box center [454, 197] width 160 height 22
type input "Ami/0968663410/8329"
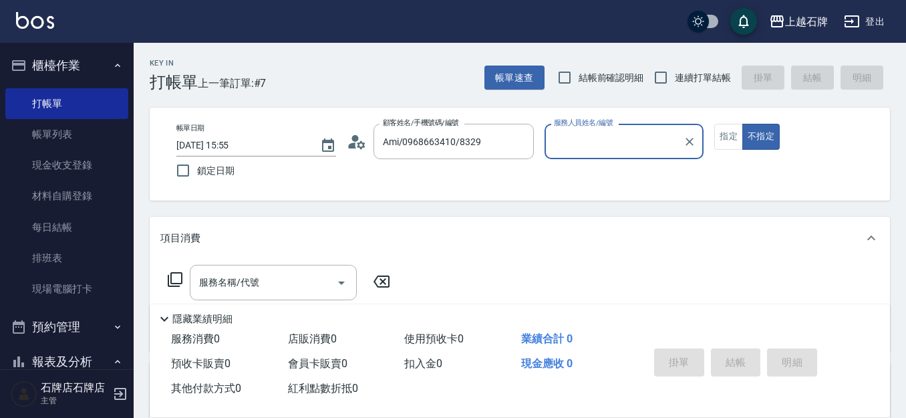
type input "Jk-1"
click at [730, 136] on button "指定" at bounding box center [728, 137] width 29 height 26
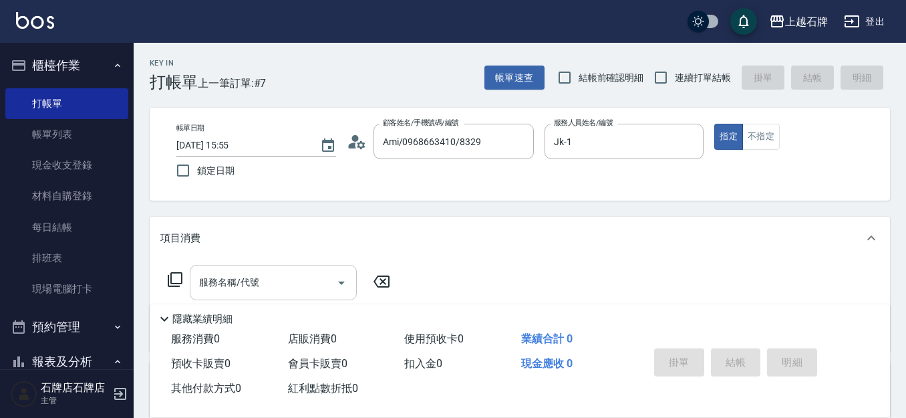
click at [192, 282] on div "服務名稱/代號" at bounding box center [273, 282] width 167 height 35
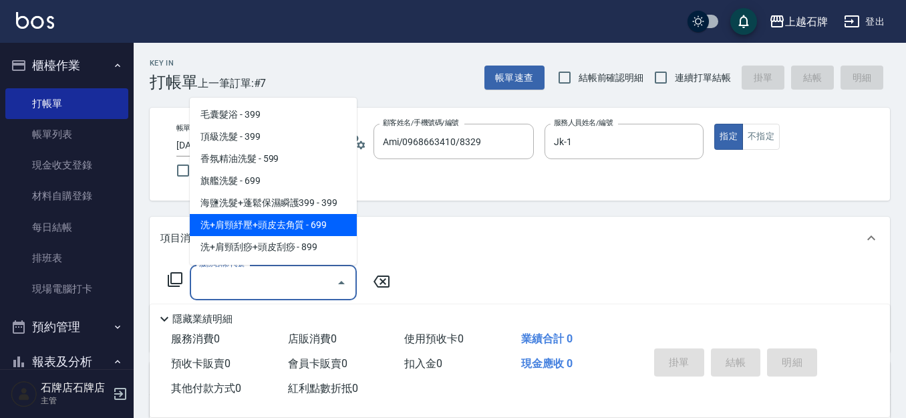
scroll to position [67, 0]
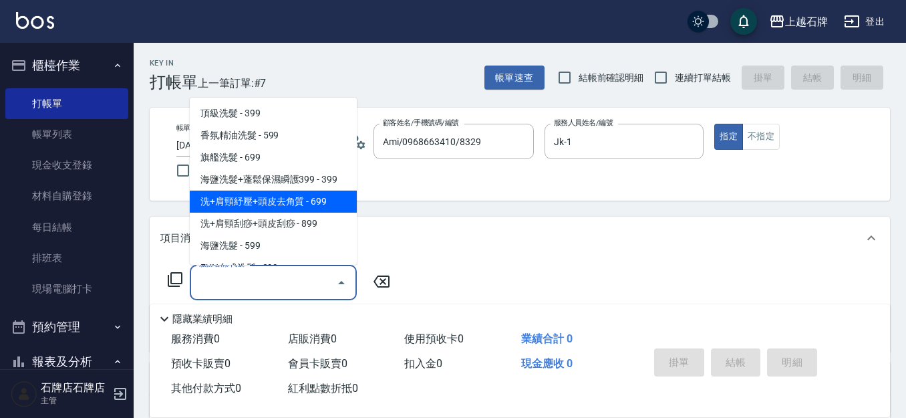
click at [329, 202] on span "洗+肩頸紓壓+頭皮去角質 - 699" at bounding box center [273, 201] width 167 height 22
type input "洗+肩頸紓壓+頭皮去角質(108)"
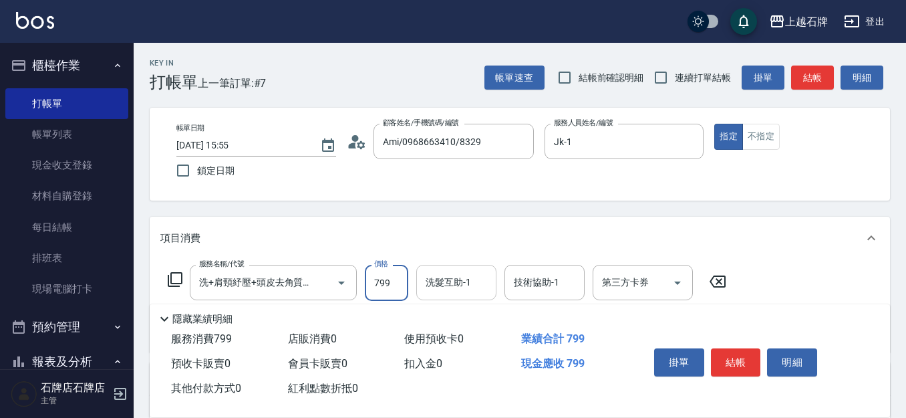
type input "799"
click at [467, 288] on div "洗髮互助-1 洗髮互助-1" at bounding box center [456, 282] width 80 height 35
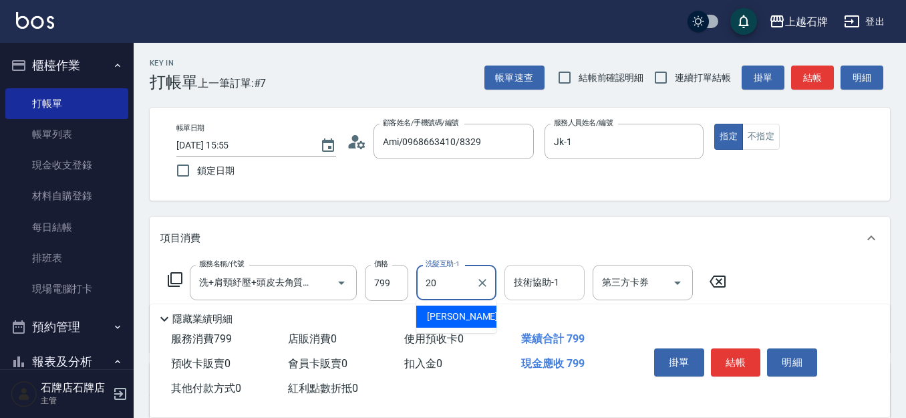
click at [480, 312] on div "[PERSON_NAME] -20" at bounding box center [456, 316] width 80 height 22
type input "[PERSON_NAME]-20"
click at [533, 288] on div "技術協助-1 技術協助-1" at bounding box center [545, 282] width 80 height 35
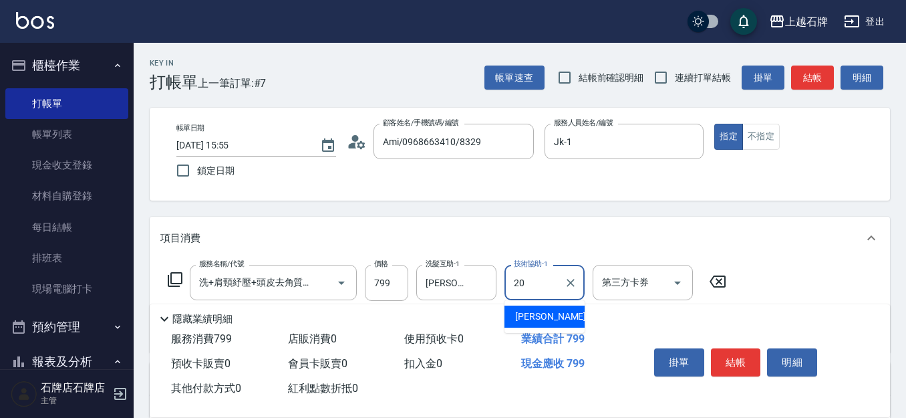
click at [565, 321] on div "[PERSON_NAME] -20" at bounding box center [545, 316] width 80 height 22
type input "[PERSON_NAME]-20"
click at [722, 349] on button "結帳" at bounding box center [736, 362] width 50 height 28
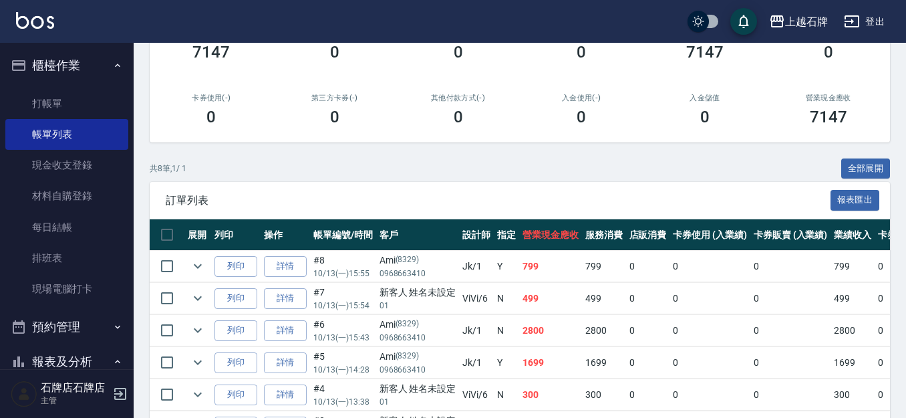
scroll to position [201, 0]
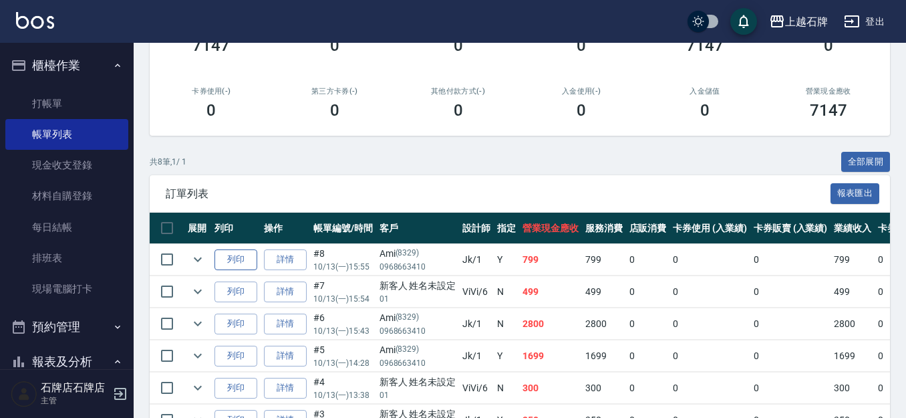
click at [252, 252] on button "列印" at bounding box center [236, 259] width 43 height 21
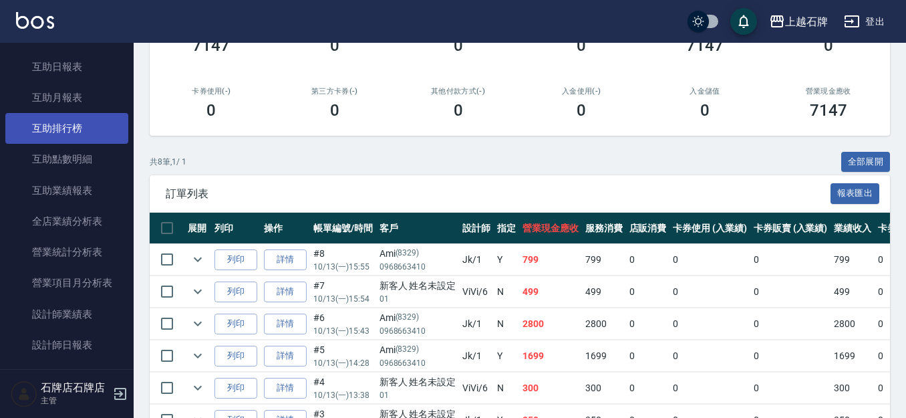
scroll to position [535, 0]
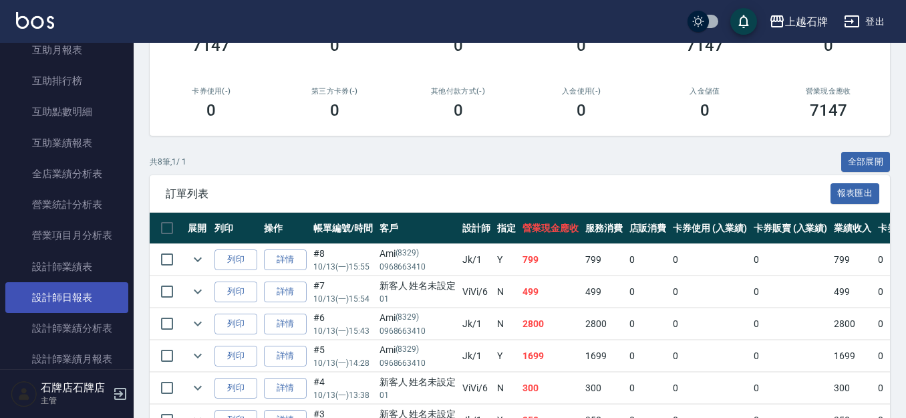
click at [89, 288] on link "設計師日報表" at bounding box center [66, 297] width 123 height 31
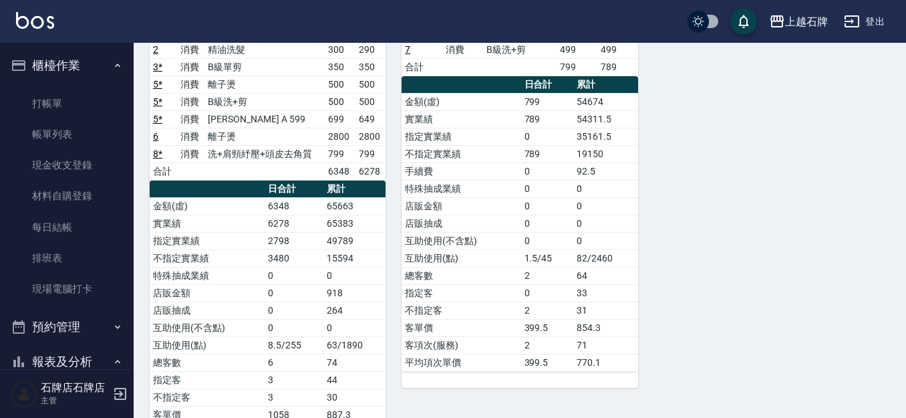
scroll to position [201, 0]
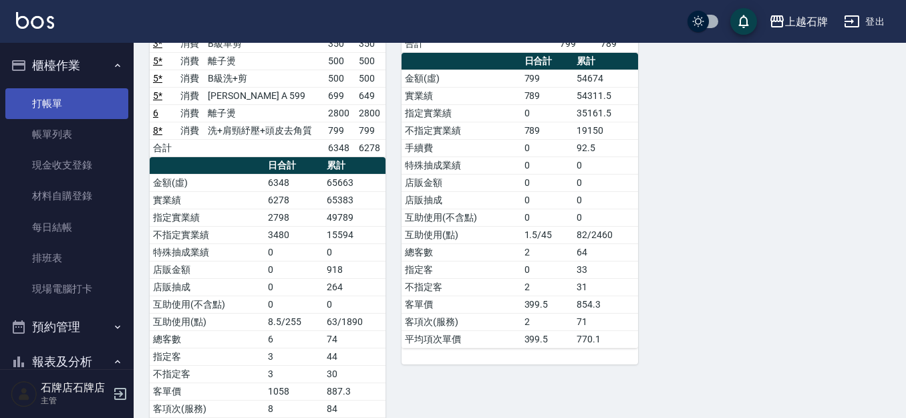
click at [117, 102] on link "打帳單" at bounding box center [66, 103] width 123 height 31
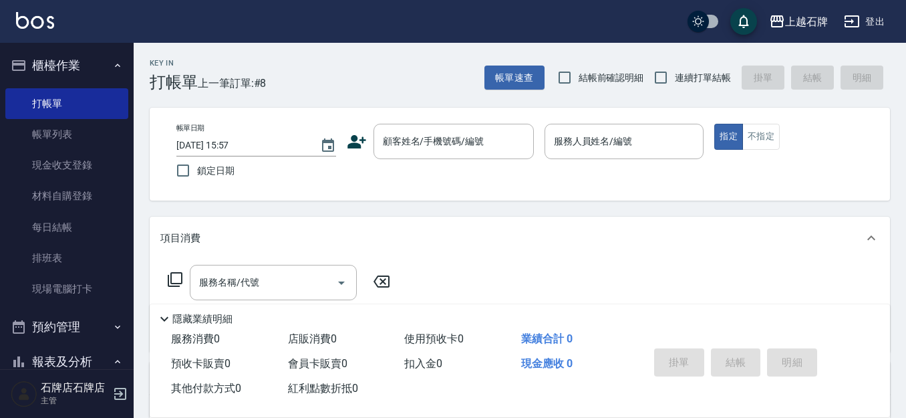
drag, startPoint x: 430, startPoint y: 86, endPoint x: 397, endPoint y: 13, distance: 80.1
click at [431, 78] on div "Key In 打帳單 上一筆訂單:#8 帳單速查 結帳前確認明細 連續打單結帳 掛單 結帳 明細" at bounding box center [512, 67] width 757 height 49
drag, startPoint x: 761, startPoint y: 134, endPoint x: 754, endPoint y: 142, distance: 10.9
click at [762, 134] on button "不指定" at bounding box center [761, 137] width 37 height 26
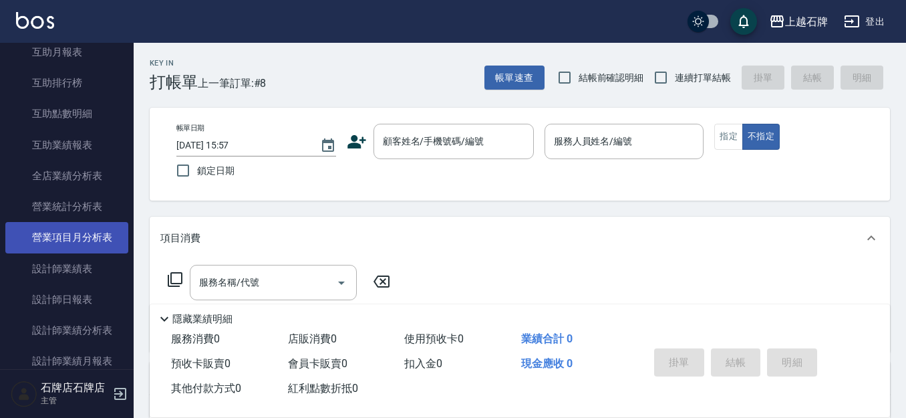
scroll to position [602, 0]
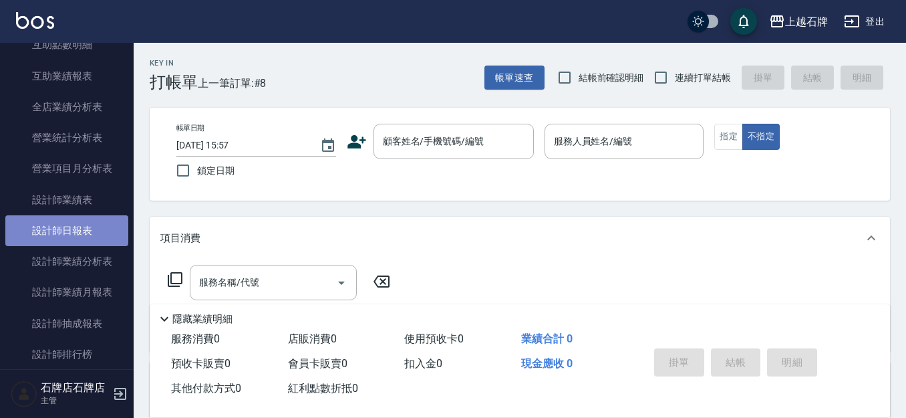
click at [98, 229] on link "設計師日報表" at bounding box center [66, 230] width 123 height 31
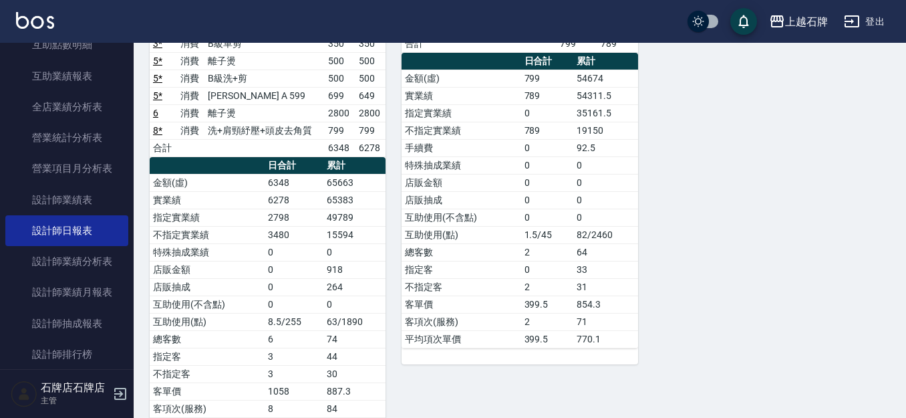
scroll to position [134, 0]
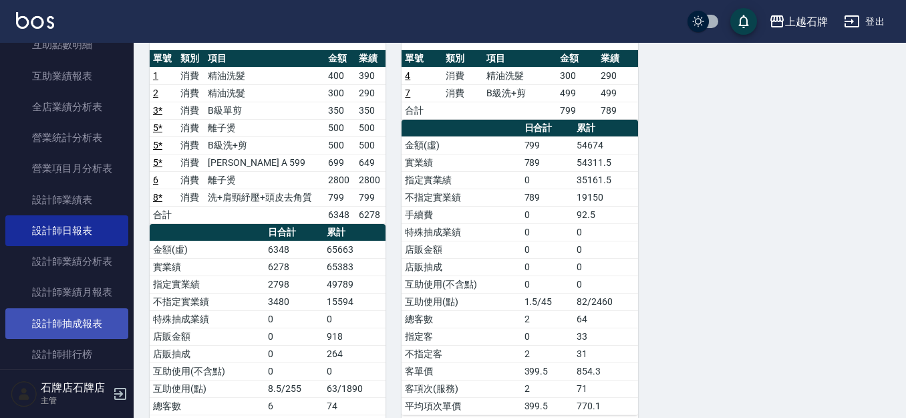
click at [82, 311] on link "設計師抽成報表" at bounding box center [66, 323] width 123 height 31
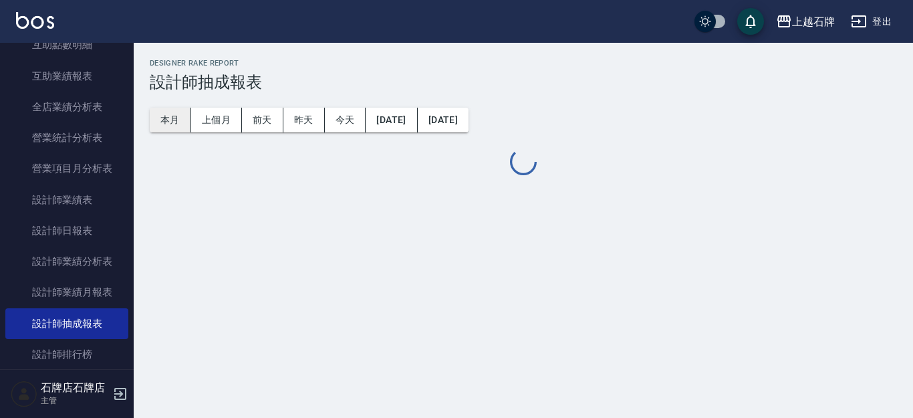
click at [164, 119] on button "本月" at bounding box center [170, 120] width 41 height 25
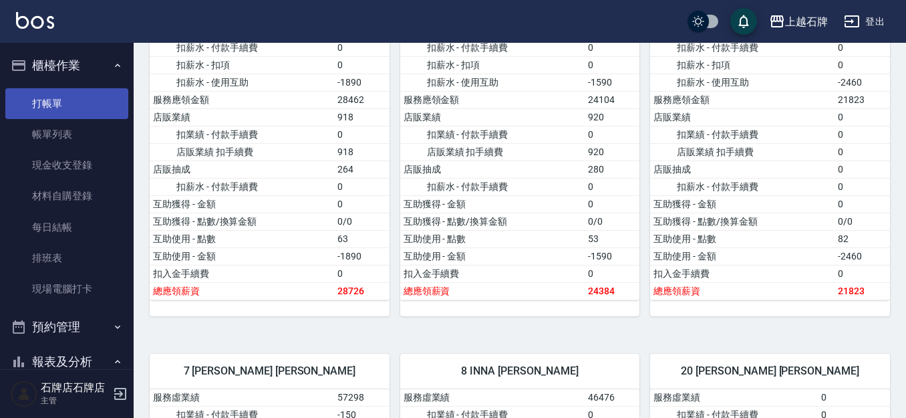
click at [88, 104] on link "打帳單" at bounding box center [66, 103] width 123 height 31
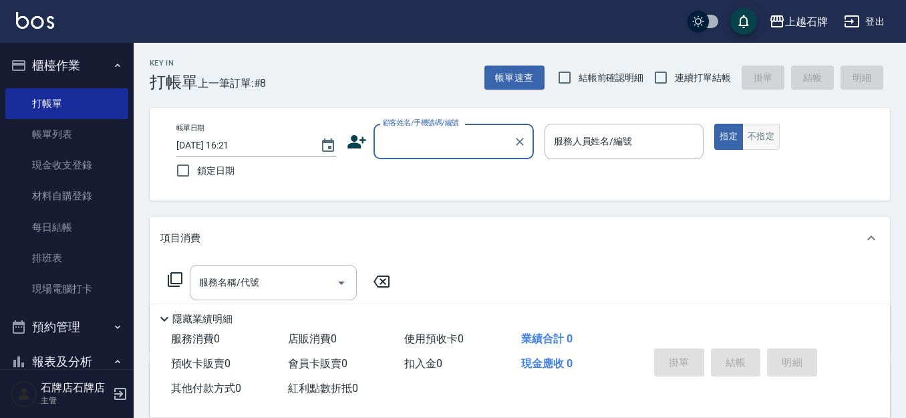
click at [761, 128] on button "不指定" at bounding box center [761, 137] width 37 height 26
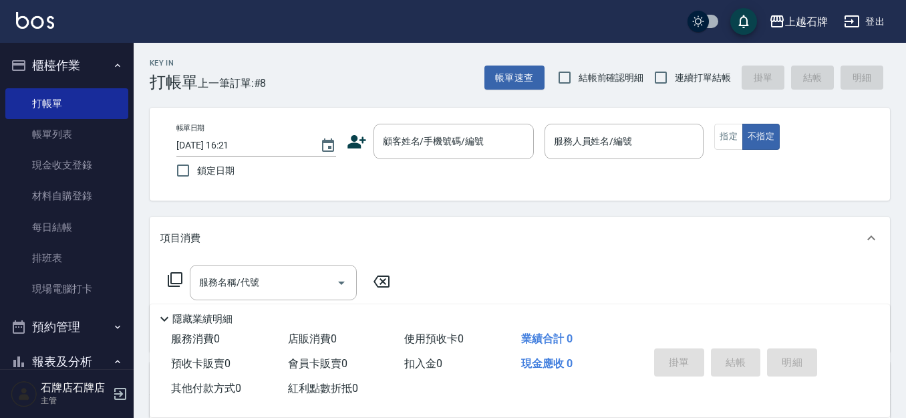
click at [462, 91] on div "Key In 打帳單 上一筆訂單:#8 帳單速查 結帳前確認明細 連續打單結帳 掛單 結帳 明細" at bounding box center [512, 67] width 757 height 49
